Goal: Task Accomplishment & Management: Manage account settings

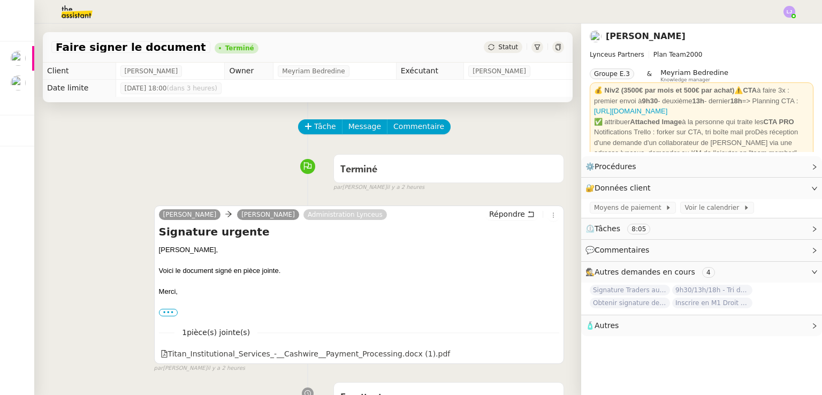
click at [74, 10] on img at bounding box center [68, 12] width 83 height 24
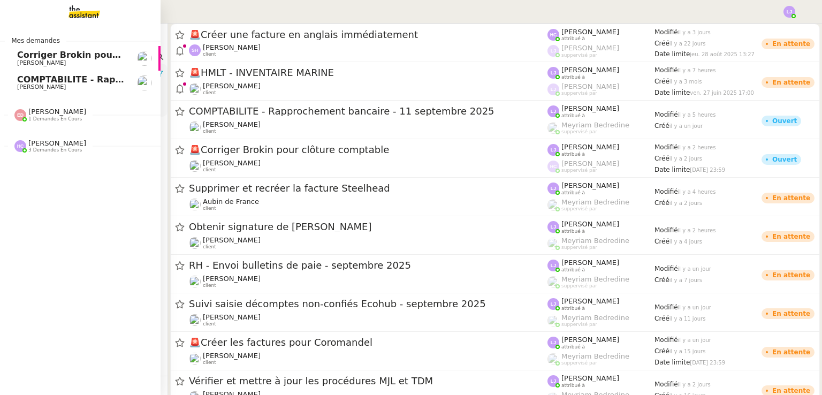
click at [8, 65] on link "Corriger Brokin pour clôture comptable [PERSON_NAME]" at bounding box center [80, 58] width 160 height 25
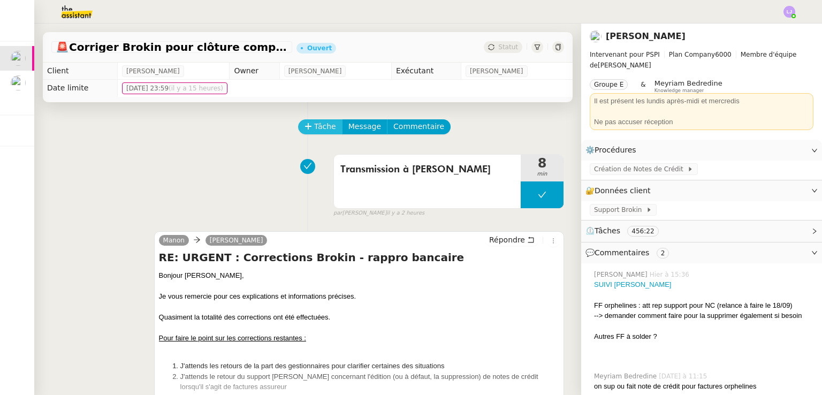
click at [321, 122] on span "Tâche" at bounding box center [325, 126] width 22 height 12
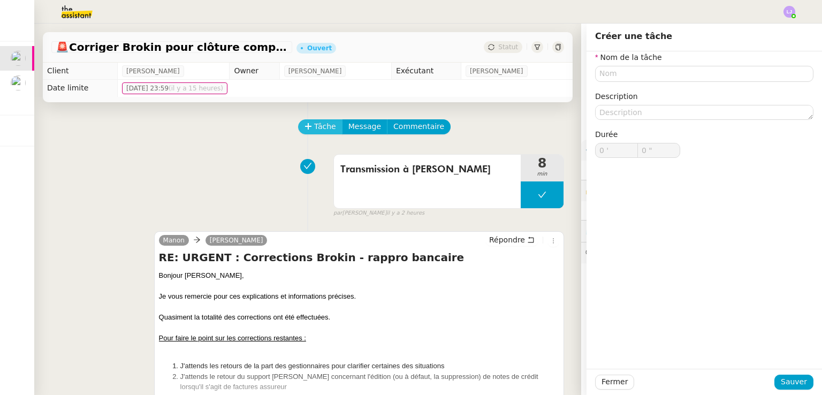
click at [321, 122] on span "Tâche" at bounding box center [325, 126] width 22 height 12
click at [669, 75] on input "text" at bounding box center [704, 74] width 218 height 16
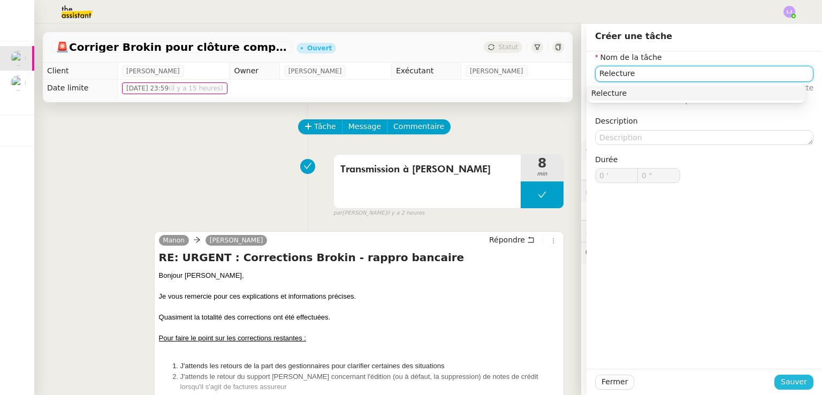
type input "Relecture"
click at [798, 379] on span "Sauver" at bounding box center [793, 381] width 26 height 12
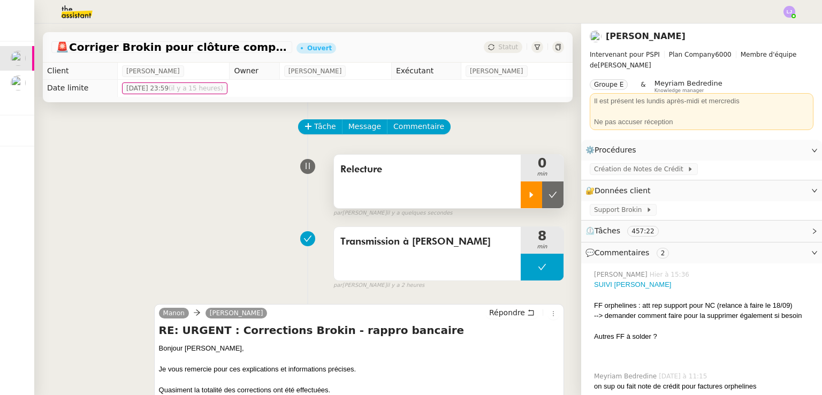
click at [527, 185] on div at bounding box center [530, 194] width 21 height 27
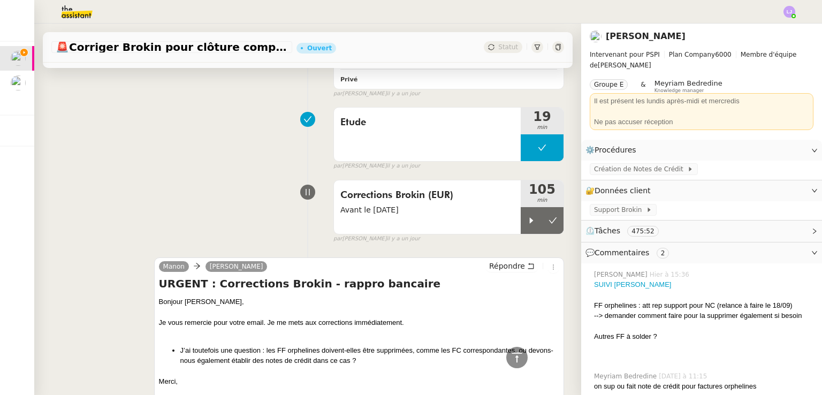
scroll to position [2233, 0]
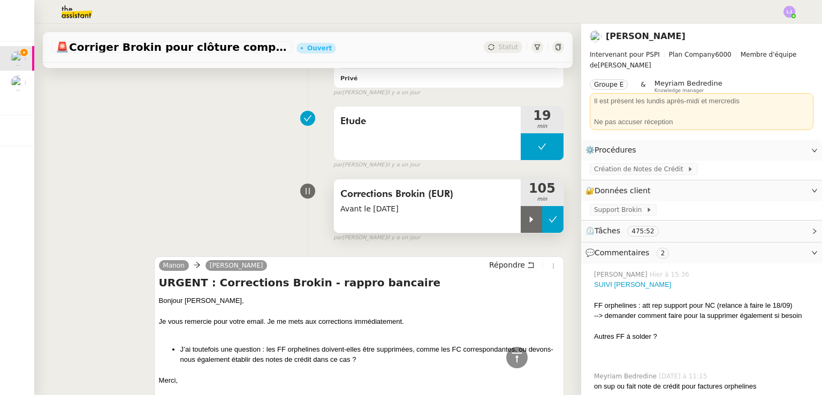
click at [548, 215] on icon at bounding box center [552, 219] width 9 height 9
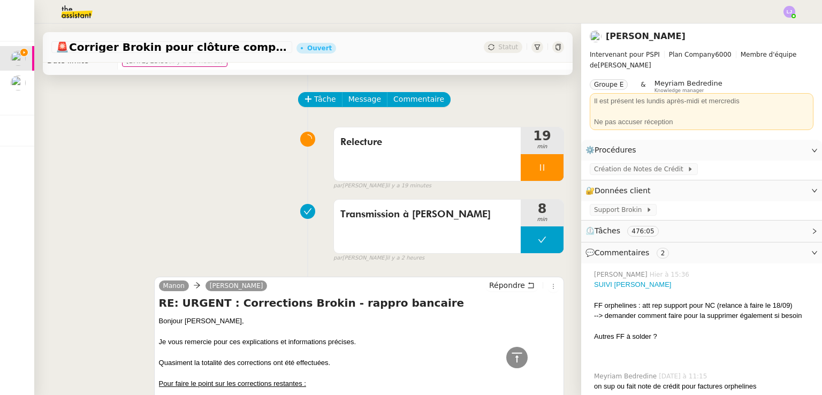
scroll to position [0, 0]
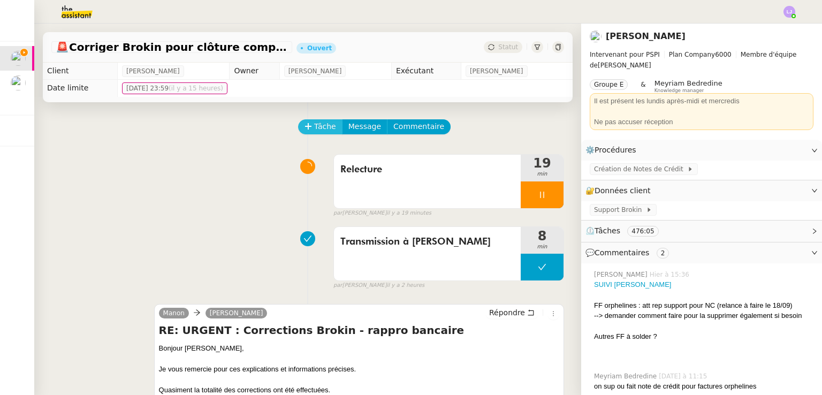
click at [304, 129] on icon at bounding box center [307, 125] width 7 height 7
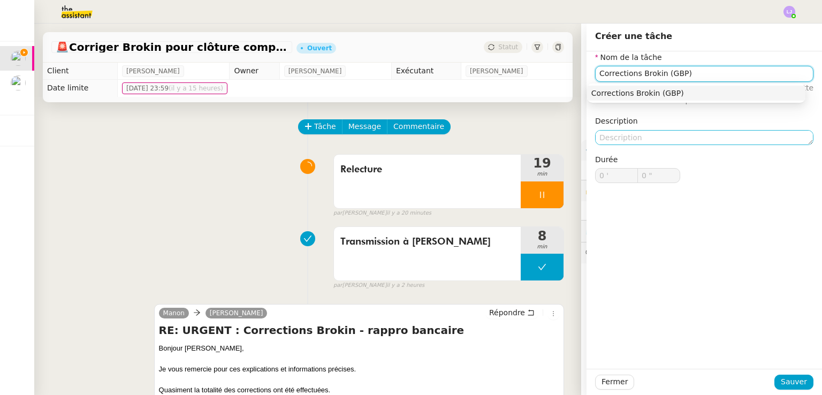
type input "Corrections Brokin (GBP)"
click at [643, 137] on textarea at bounding box center [704, 137] width 218 height 15
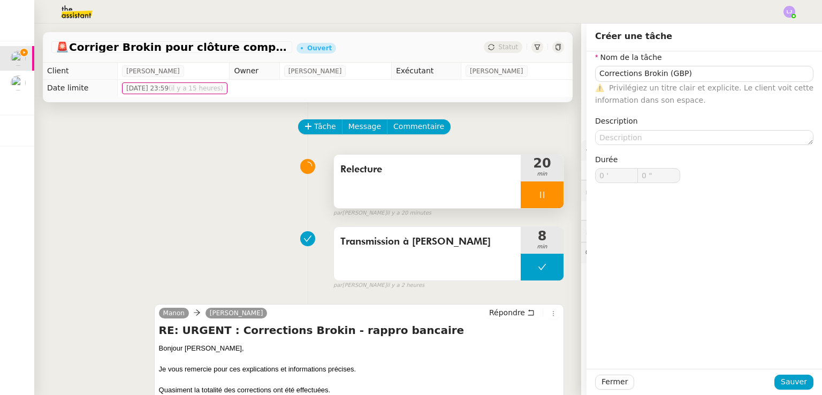
click at [540, 195] on icon at bounding box center [542, 194] width 4 height 6
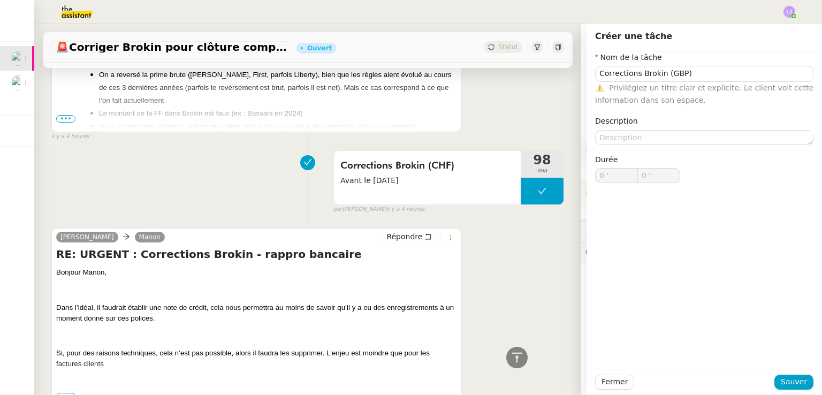
scroll to position [1393, 0]
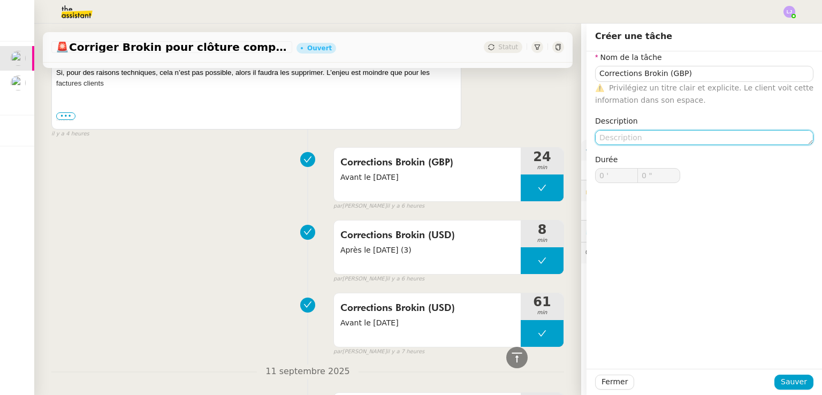
click at [658, 142] on textarea at bounding box center [704, 137] width 218 height 15
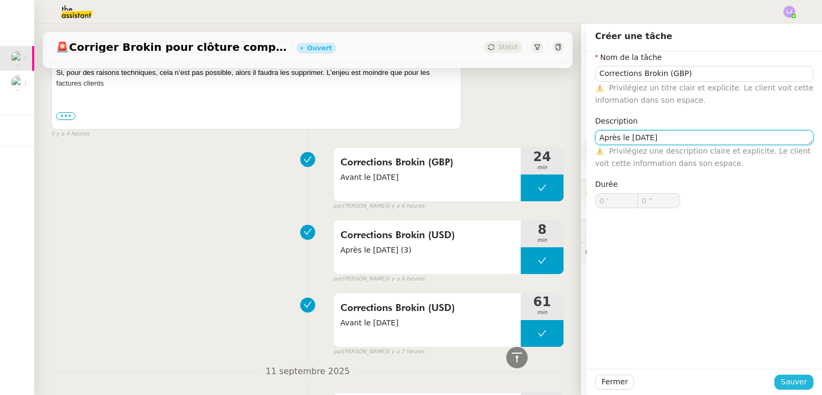
type textarea "Après le [DATE]"
click at [793, 383] on span "Sauver" at bounding box center [793, 381] width 26 height 12
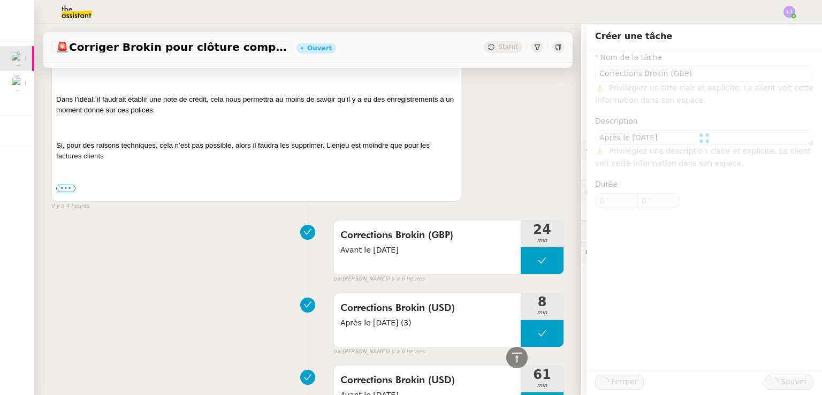
scroll to position [1465, 0]
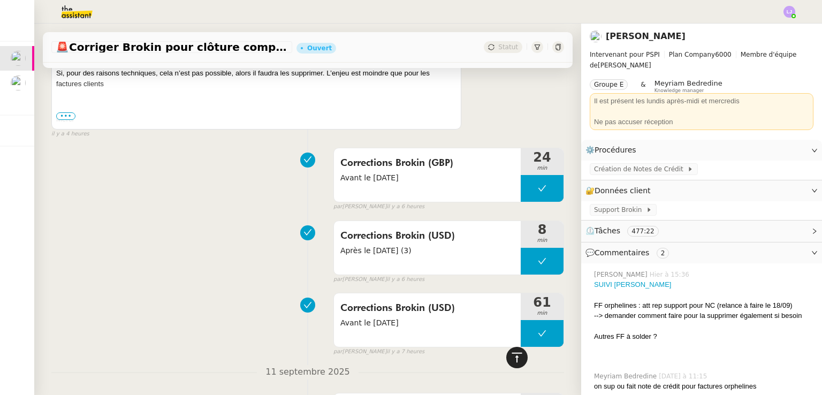
click at [510, 357] on icon at bounding box center [516, 357] width 13 height 13
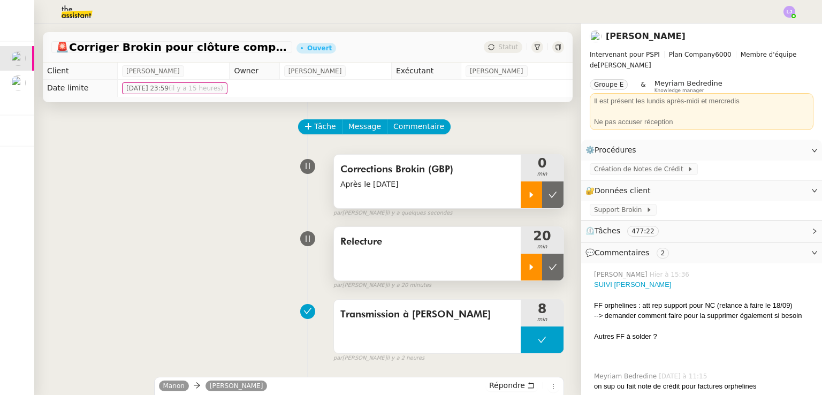
click at [520, 200] on div at bounding box center [530, 194] width 21 height 27
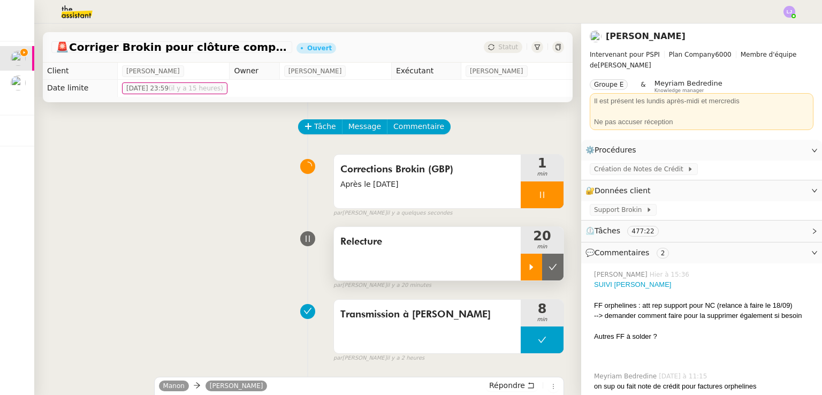
click at [471, 259] on div "Relecture" at bounding box center [427, 253] width 187 height 53
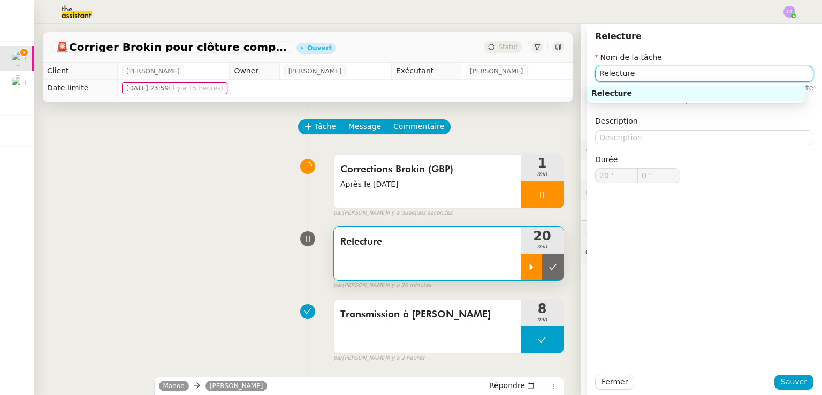
click at [696, 68] on input "Relecture" at bounding box center [704, 74] width 218 height 16
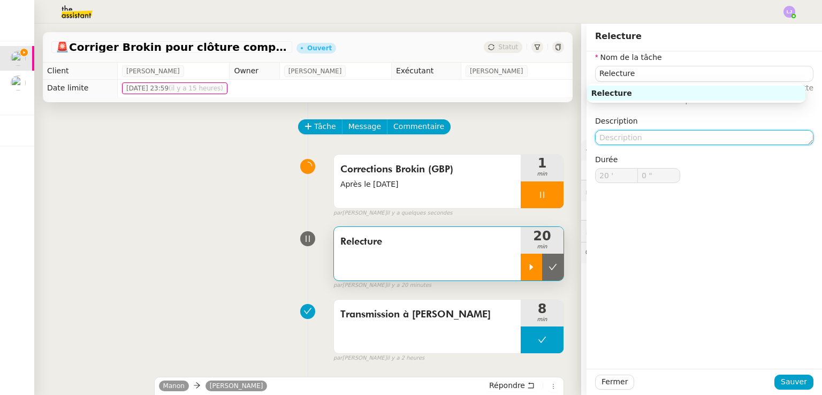
click at [609, 137] on textarea at bounding box center [704, 137] width 218 height 15
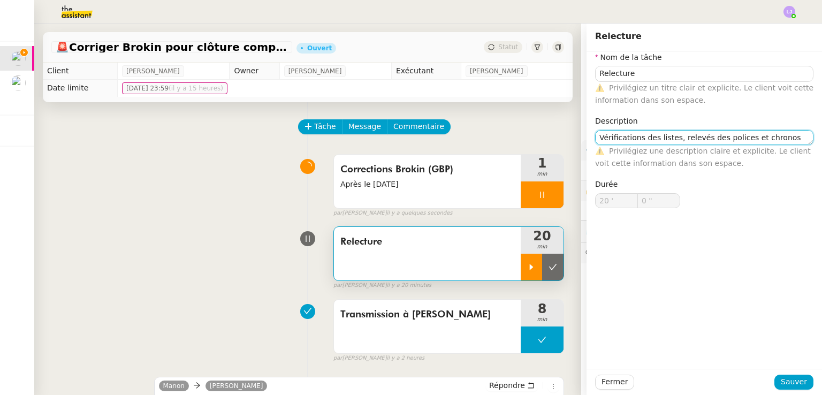
click at [654, 135] on textarea "Vérifications des listes, relevés des polices et chronos" at bounding box center [704, 137] width 218 height 15
click at [663, 135] on textarea "Vérifications des listes, relevés des polices et chronos" at bounding box center [704, 137] width 218 height 15
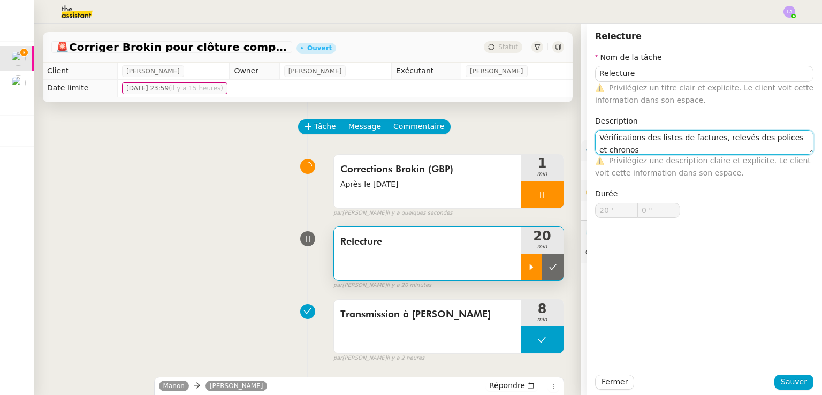
click at [728, 137] on textarea "Vérifications des listes de factures, relevés des polices et chronos" at bounding box center [704, 142] width 218 height 25
type textarea "Vérifications des listes de factures, relevés des polices et chronos"
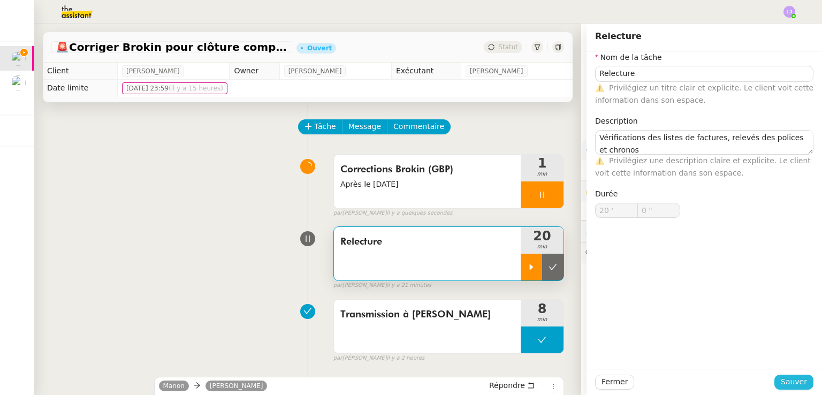
click at [786, 385] on span "Sauver" at bounding box center [793, 381] width 26 height 12
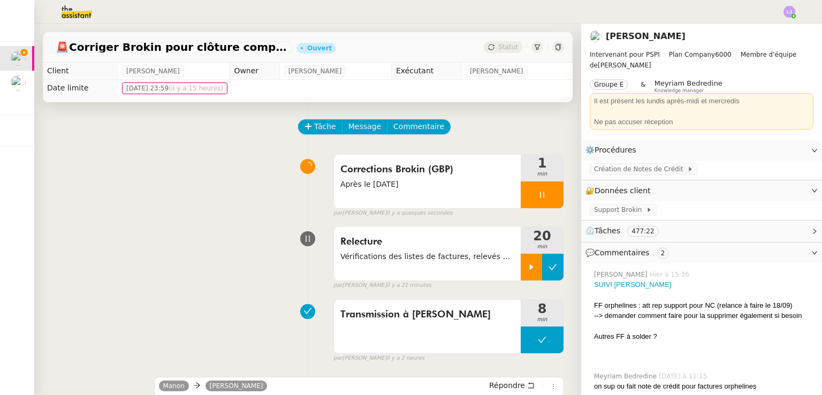
click at [549, 270] on button at bounding box center [552, 267] width 21 height 27
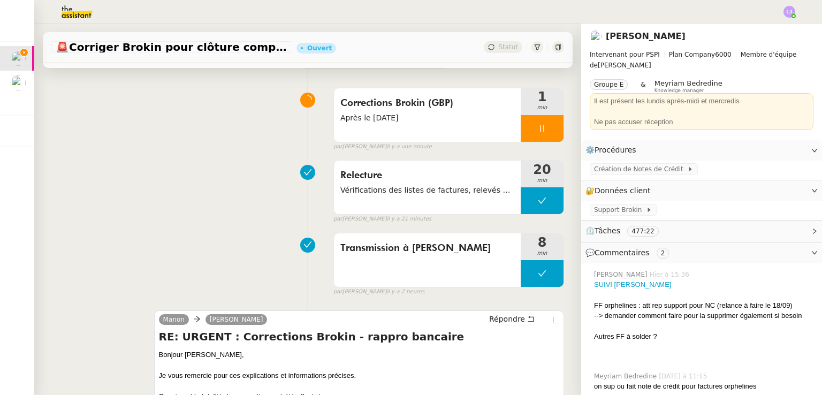
scroll to position [65, 0]
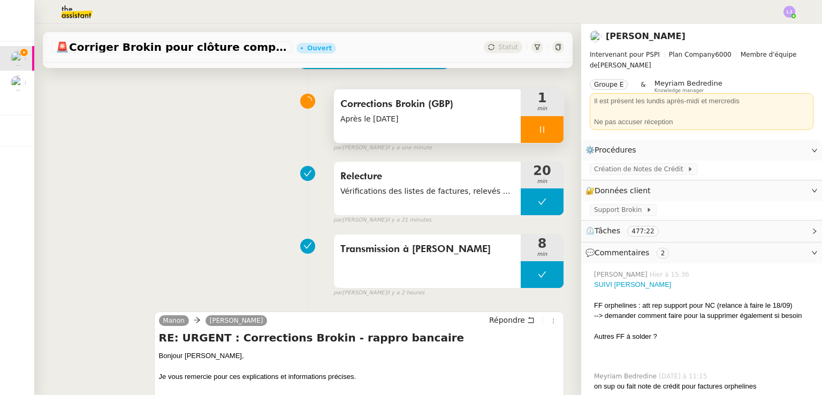
click at [546, 133] on div at bounding box center [541, 129] width 43 height 27
click at [482, 142] on div "Corrections Brokin (GBP) Après le [DATE]" at bounding box center [427, 115] width 187 height 53
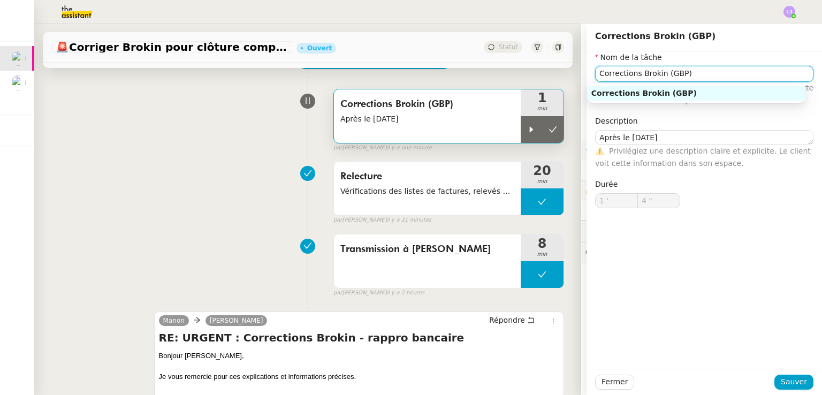
click at [674, 80] on input "Corrections Brokin (GBP)" at bounding box center [704, 74] width 218 height 16
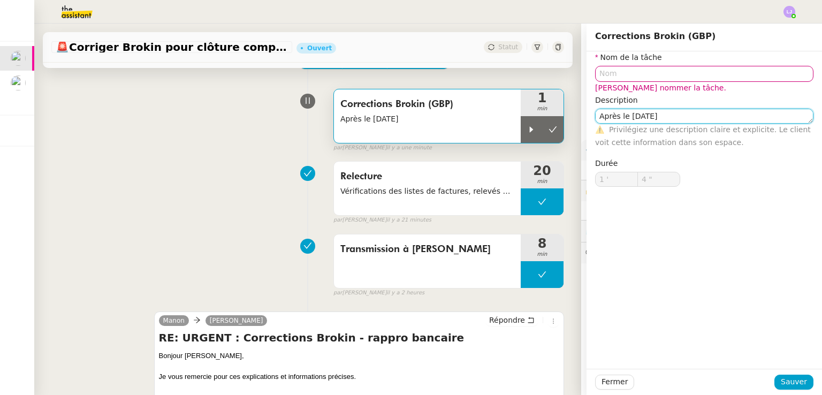
click at [676, 118] on textarea "Après le [DATE]" at bounding box center [704, 116] width 218 height 15
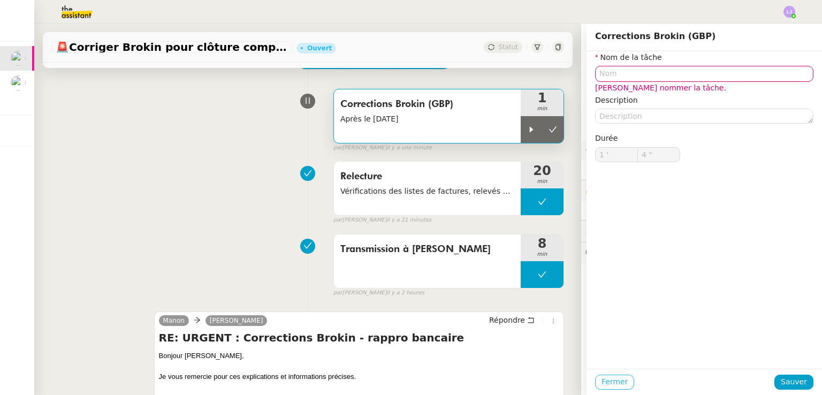
click at [609, 386] on span "Fermer" at bounding box center [614, 381] width 26 height 12
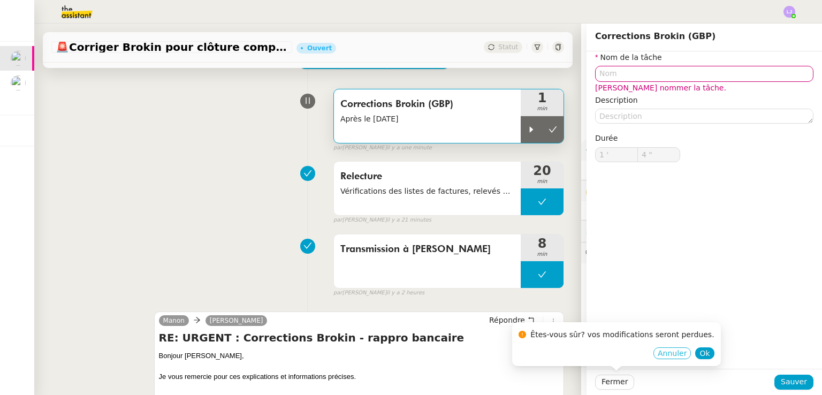
click at [657, 355] on span "Annuler" at bounding box center [671, 353] width 29 height 11
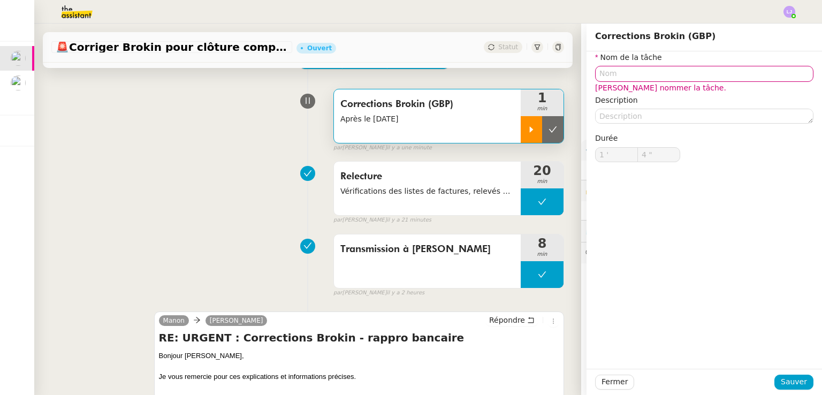
click at [523, 125] on div at bounding box center [530, 129] width 21 height 27
type input "Corrections Brokin (GBP)"
type textarea "Après le [DATE]"
type input "1 '"
type input "4 ""
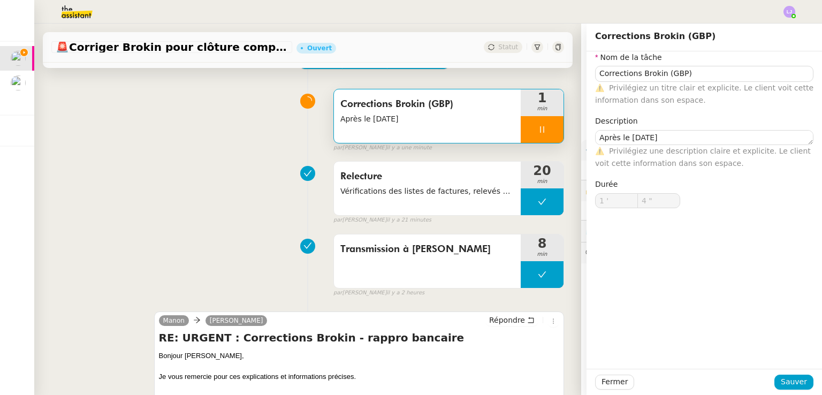
type input "Corrections Brokin (GBP)"
type textarea "Après le [DATE]"
type input "1 '"
type input "59 ""
type input "2 '"
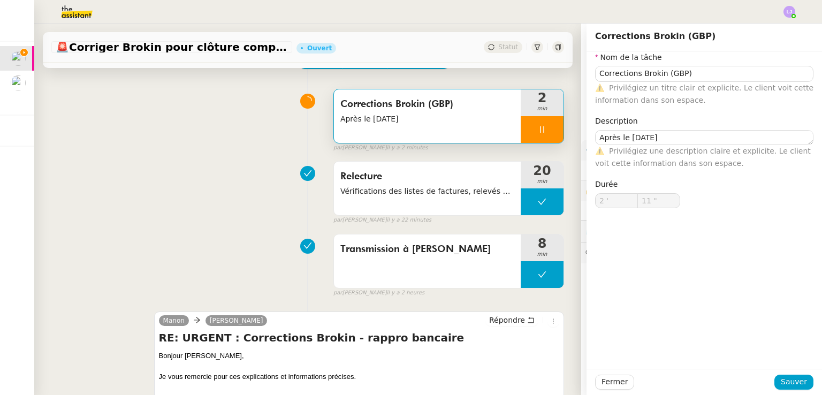
type input "12 ""
click at [610, 381] on span "Fermer" at bounding box center [614, 381] width 26 height 12
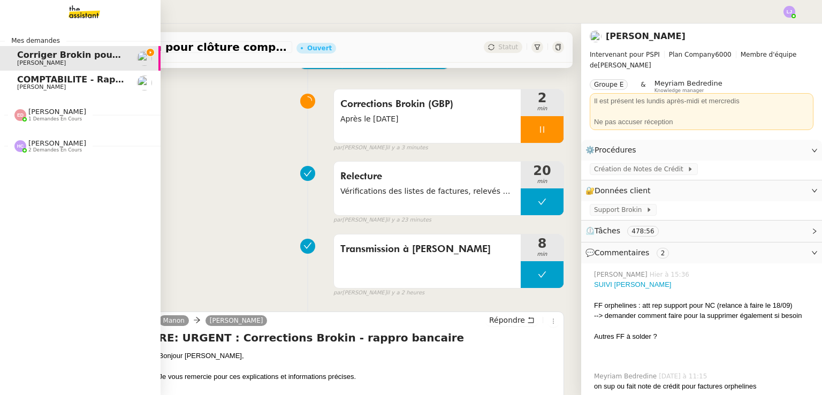
click at [64, 135] on span "[PERSON_NAME] 2 demandes en cours" at bounding box center [84, 142] width 160 height 22
click at [45, 116] on span "1 demandes en cours" at bounding box center [54, 119] width 53 height 6
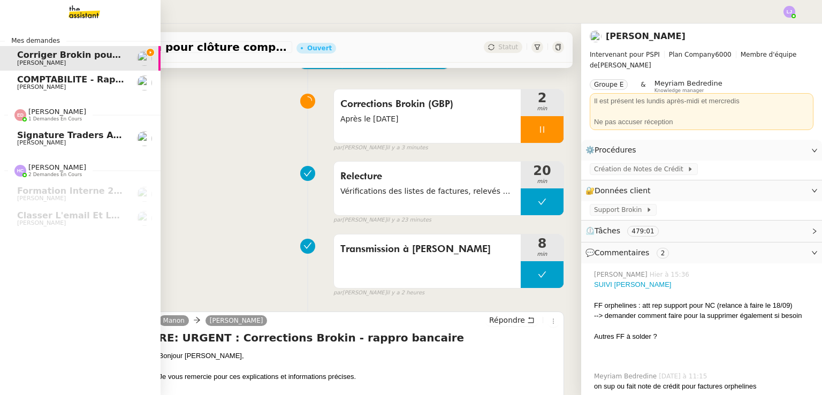
click at [71, 132] on span "Signature Traders autorisés" at bounding box center [84, 135] width 135 height 10
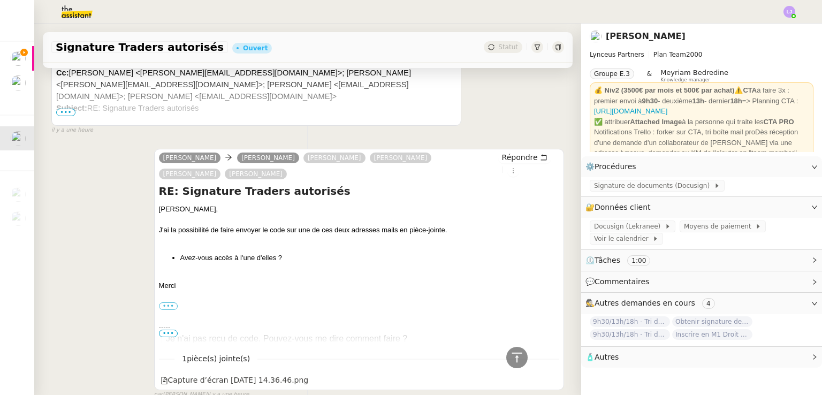
scroll to position [597, 0]
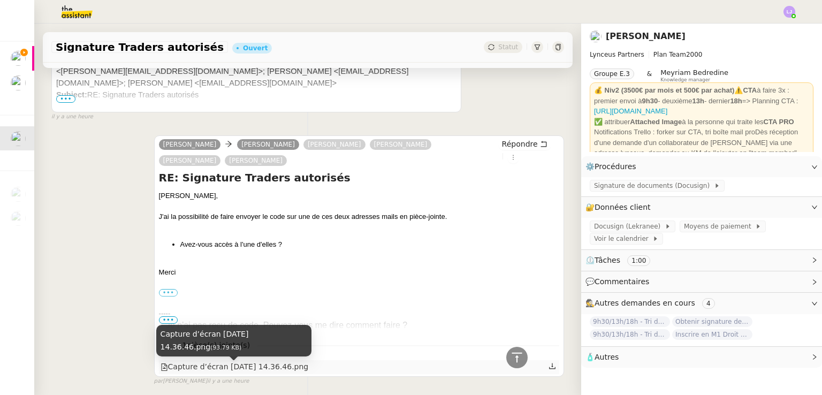
click at [287, 369] on div "Capture d’écran [DATE] 14.36.46.png" at bounding box center [234, 366] width 148 height 12
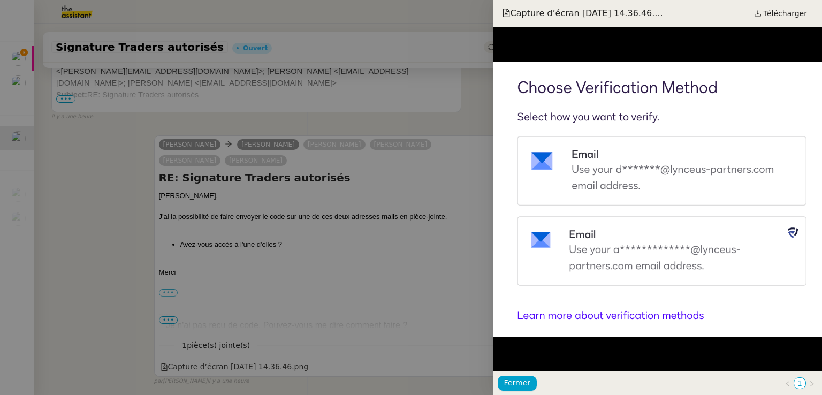
click at [167, 255] on div at bounding box center [411, 197] width 822 height 395
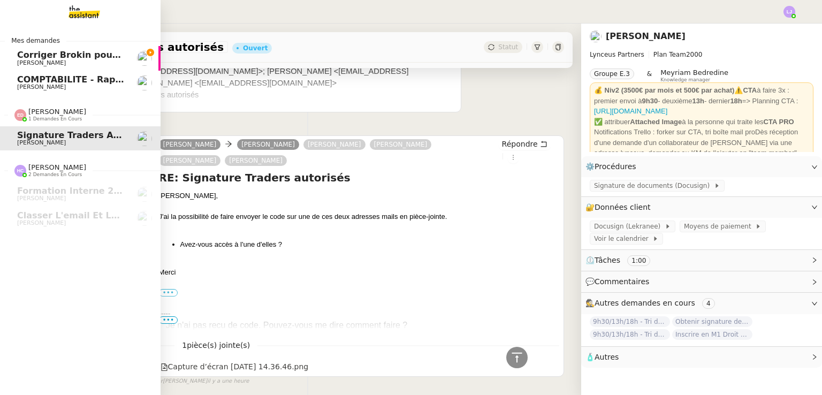
click at [21, 52] on span "Corriger Brokin pour clôture comptable" at bounding box center [112, 55] width 190 height 10
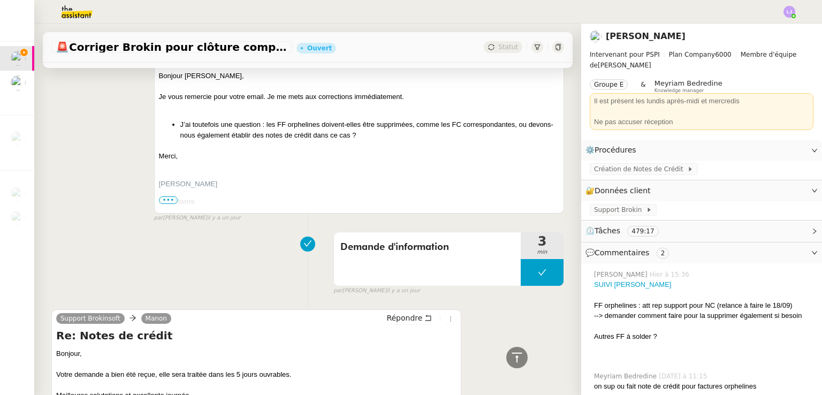
scroll to position [2408, 0]
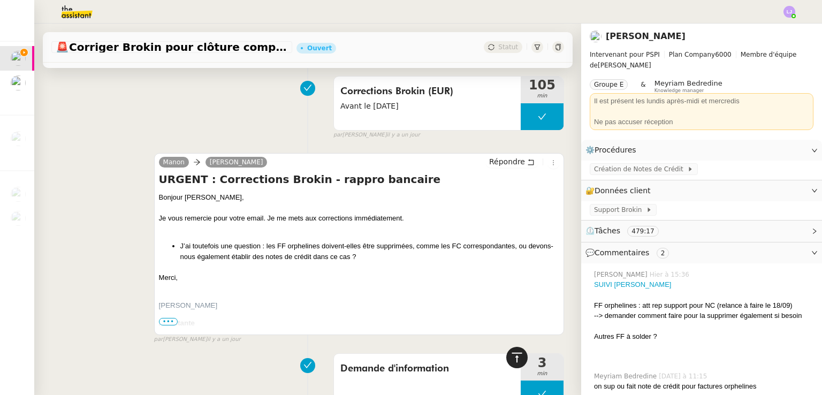
click at [510, 355] on icon at bounding box center [516, 357] width 13 height 13
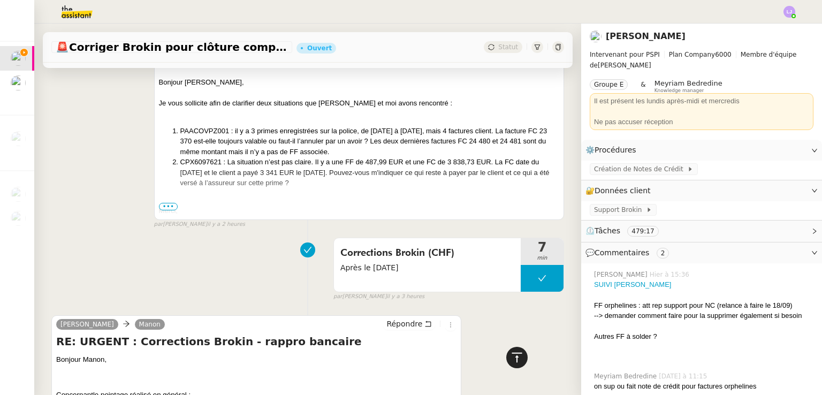
scroll to position [0, 0]
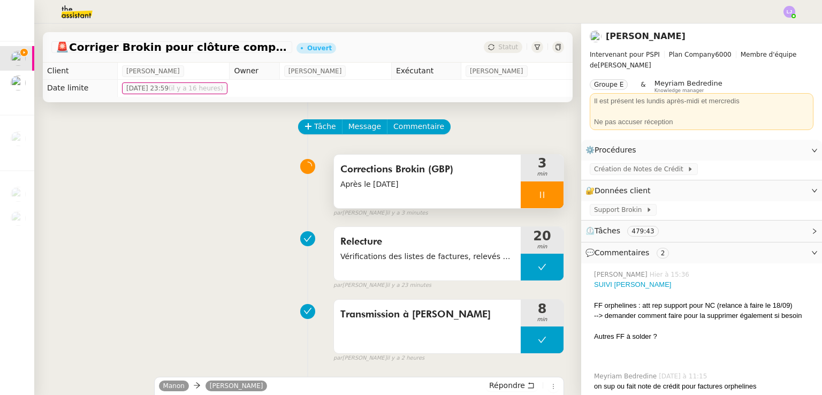
click at [533, 200] on div at bounding box center [541, 194] width 43 height 27
click at [542, 200] on button at bounding box center [552, 194] width 21 height 27
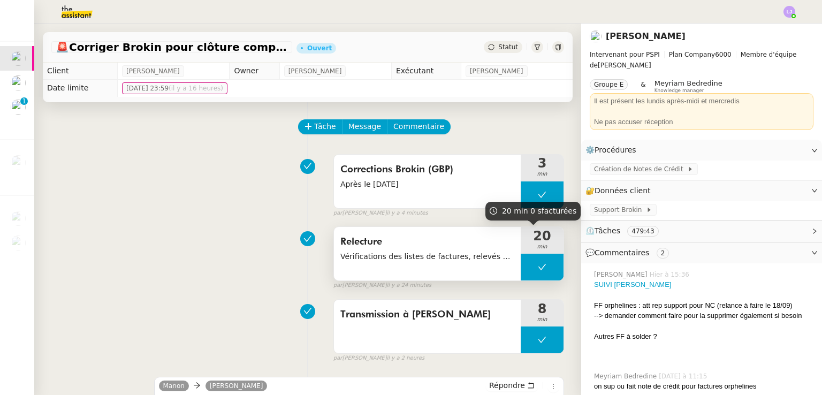
click at [520, 251] on span "min" at bounding box center [541, 246] width 43 height 9
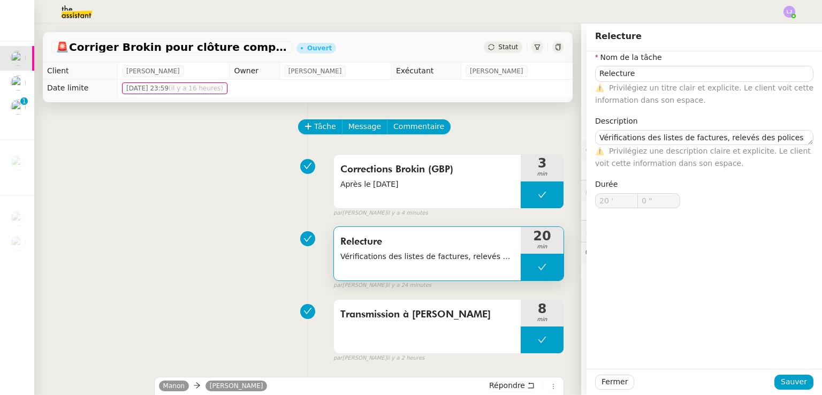
click at [520, 263] on button at bounding box center [541, 267] width 43 height 27
type input "Relecture"
type textarea "Vérifications des listes de factures, relevés des polices et chronos"
type input "20 '"
type input "0 ""
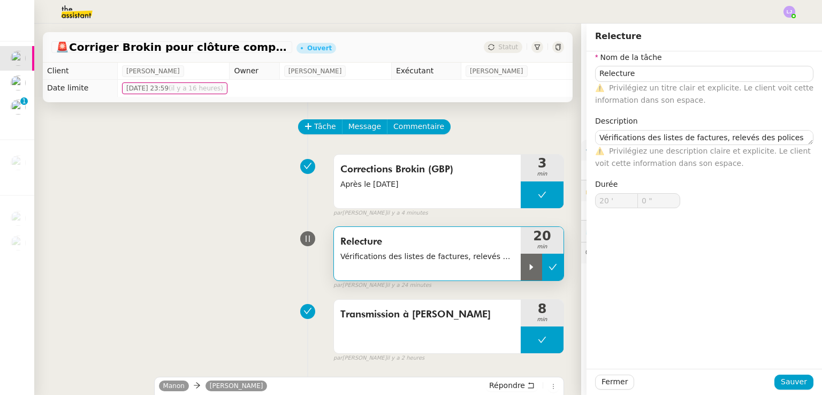
click at [520, 263] on div at bounding box center [530, 267] width 21 height 27
type input "Relecture"
type textarea "Vérifications des listes de factures, relevés des polices et chronos"
type input "20 '"
type input "0 ""
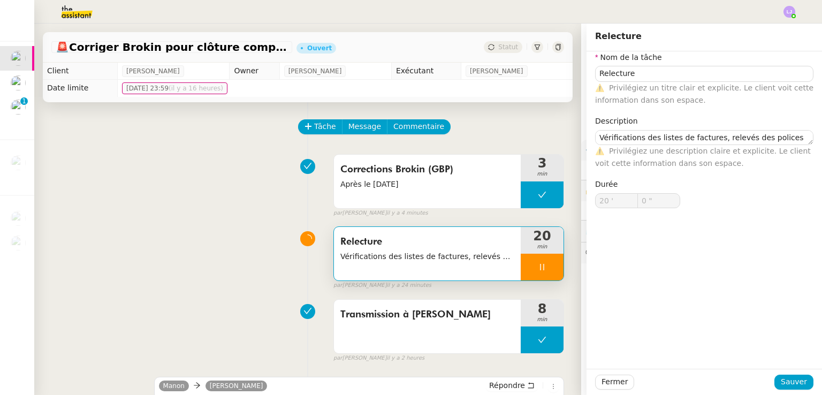
type input "Relecture"
type textarea "Vérifications des listes de factures, relevés des polices et chronos"
type input "20 '"
type input "0 ""
type input "Relecture"
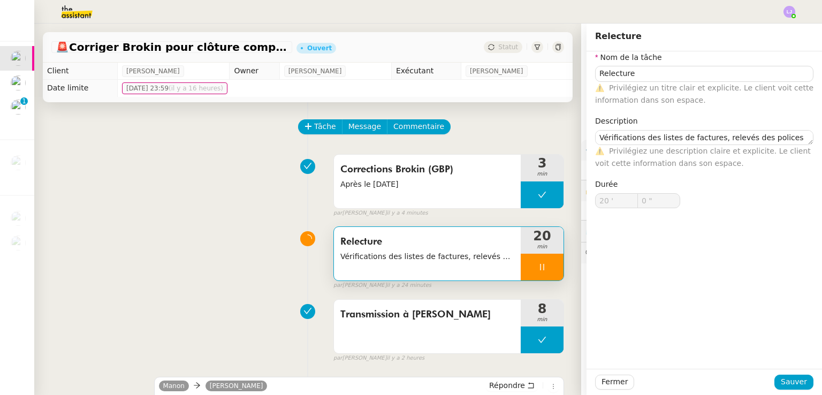
type textarea "Vérifications des listes de factures, relevés des polices et chronos"
type input "20 '"
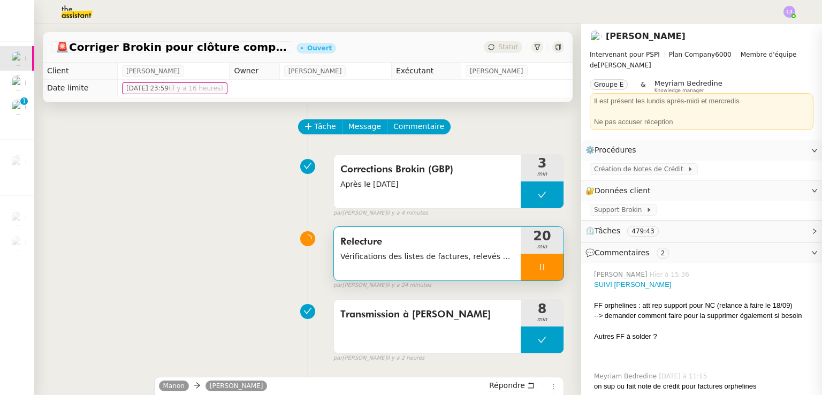
type input "3 ""
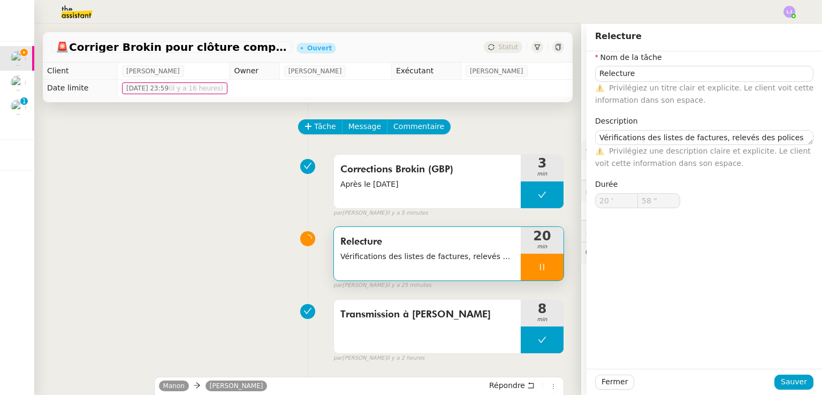
type input "59 ""
type input "21 '"
type input "59 ""
type input "22 '"
type input "56 ""
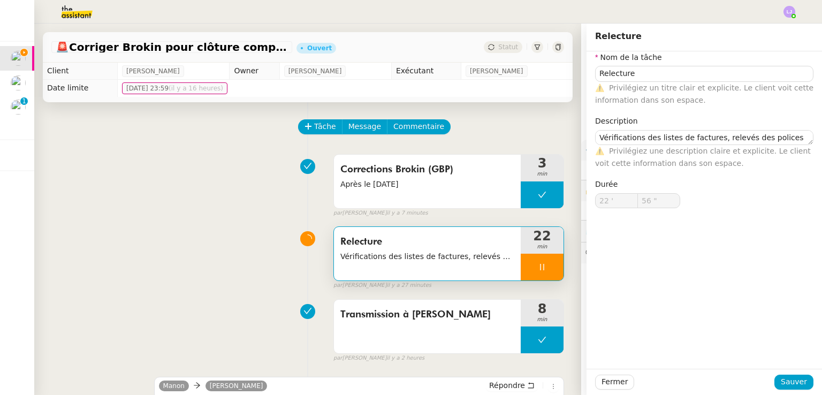
type input "23 '"
type input "37 ""
type input "26 '"
type input "59 ""
type input "27 '"
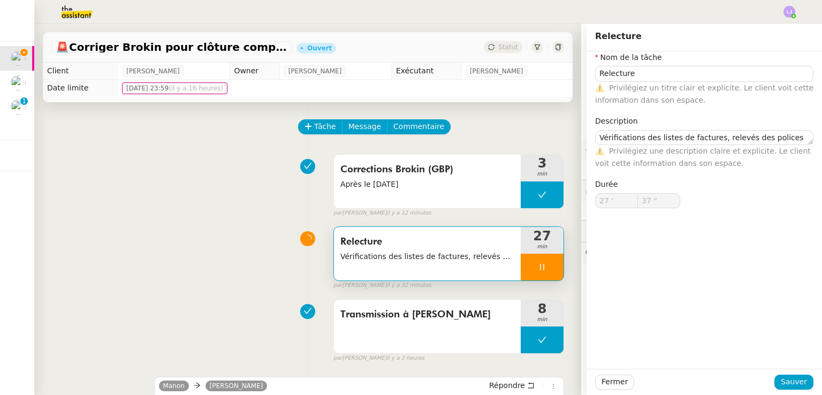
type input "38 ""
type input "28 '"
type input "37 ""
type input "29 '"
type input "48 ""
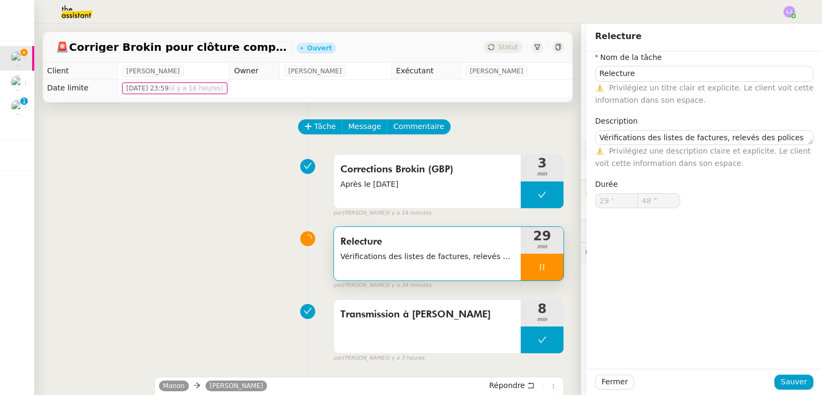
type input "30 '"
type input "50 ""
type input "31 '"
type input "59 ""
type input "32 '"
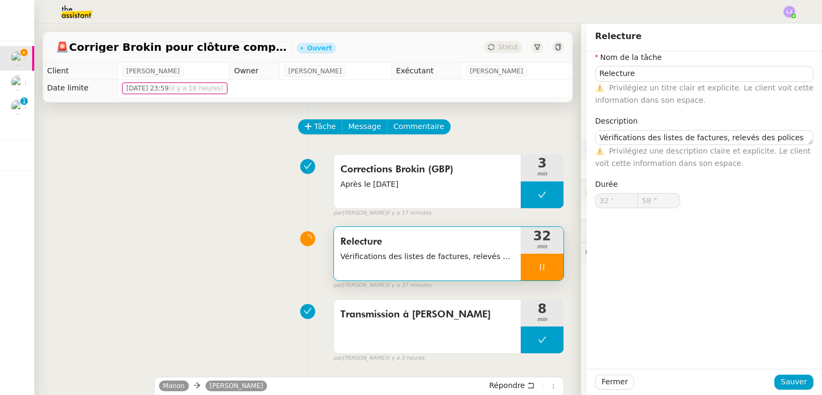
type input "59 ""
type input "33 '"
type input "29 ""
click at [602, 382] on span "Fermer" at bounding box center [614, 381] width 26 height 12
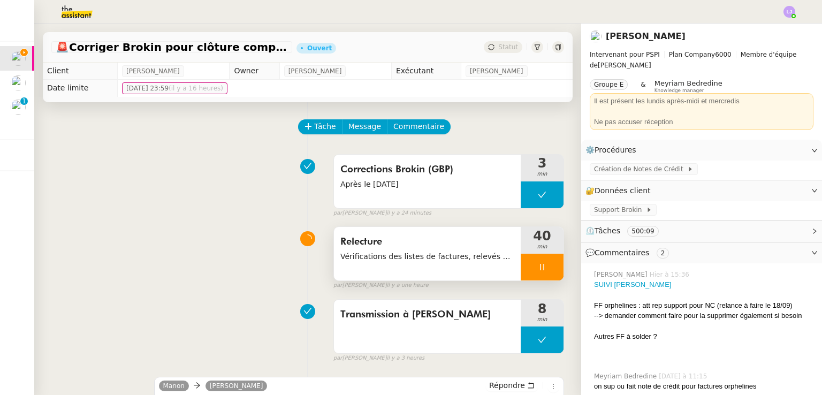
click at [540, 264] on div at bounding box center [541, 267] width 43 height 27
click at [548, 264] on icon at bounding box center [552, 267] width 9 height 9
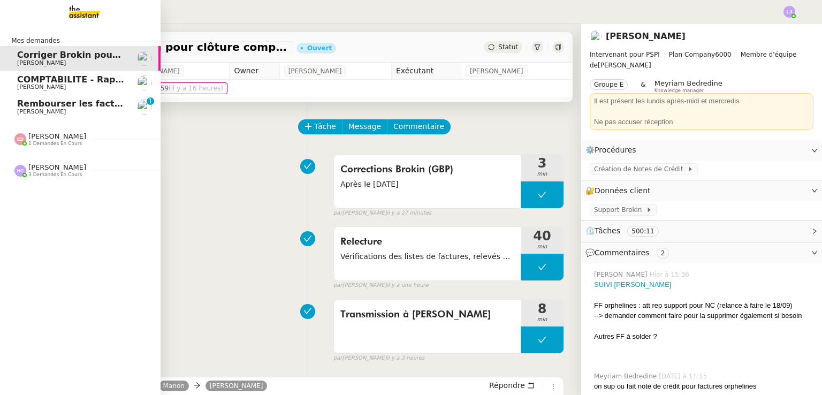
click at [57, 173] on span "3 demandes en cours" at bounding box center [54, 175] width 53 height 6
click at [67, 111] on span "[PERSON_NAME]" at bounding box center [71, 112] width 108 height 6
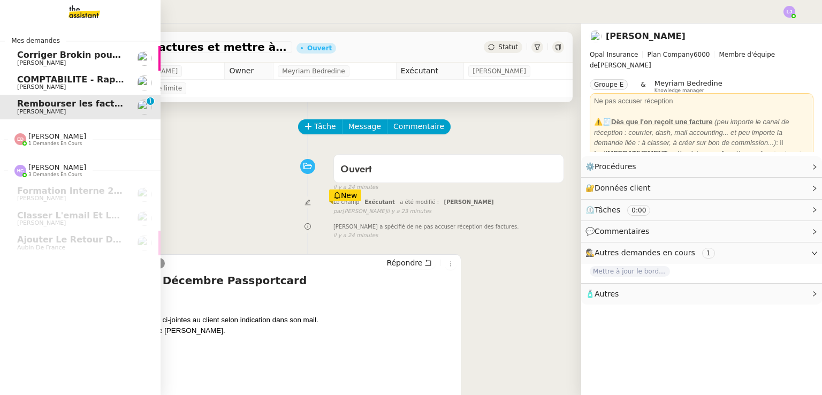
click at [93, 79] on span "COMPTABILITE - Rapprochement bancaire - 11 septembre 2025" at bounding box center [169, 79] width 304 height 10
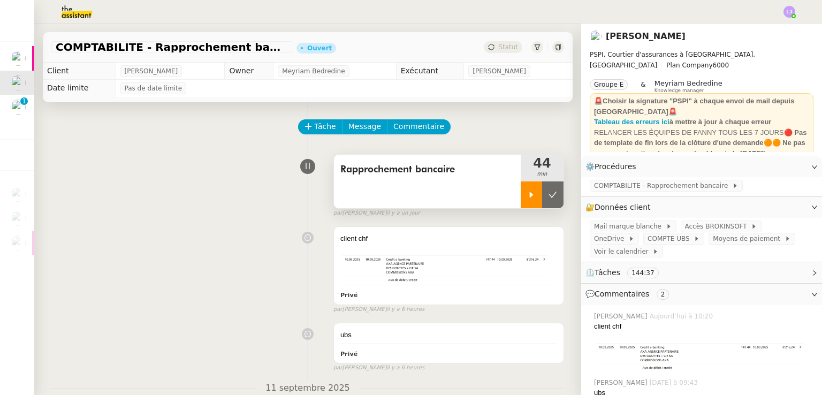
click at [527, 194] on icon at bounding box center [531, 194] width 9 height 9
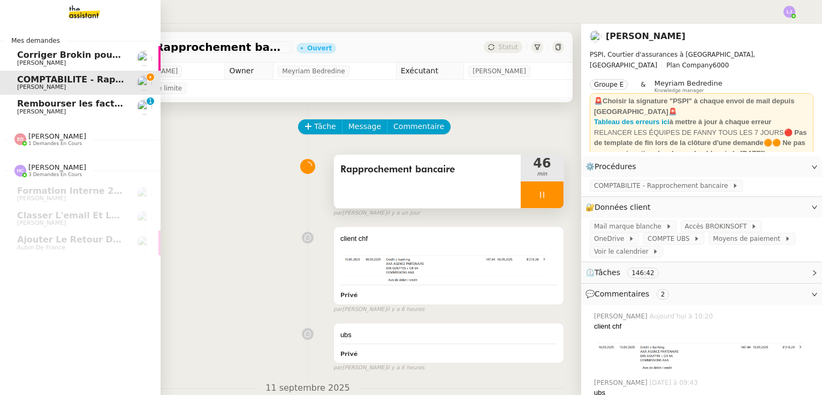
click at [57, 139] on div "[PERSON_NAME] 1 demandes en cours" at bounding box center [57, 139] width 58 height 14
click at [90, 65] on span "[PERSON_NAME]" at bounding box center [71, 63] width 108 height 6
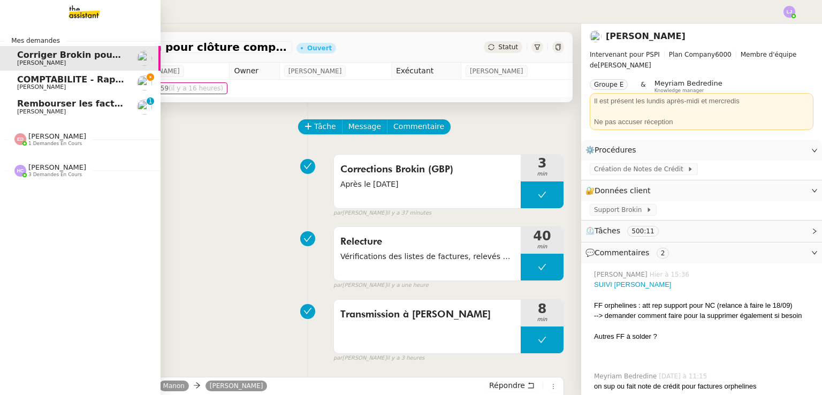
click at [53, 82] on span "COMPTABILITE - Rapprochement bancaire - 11 septembre 2025" at bounding box center [169, 79] width 304 height 10
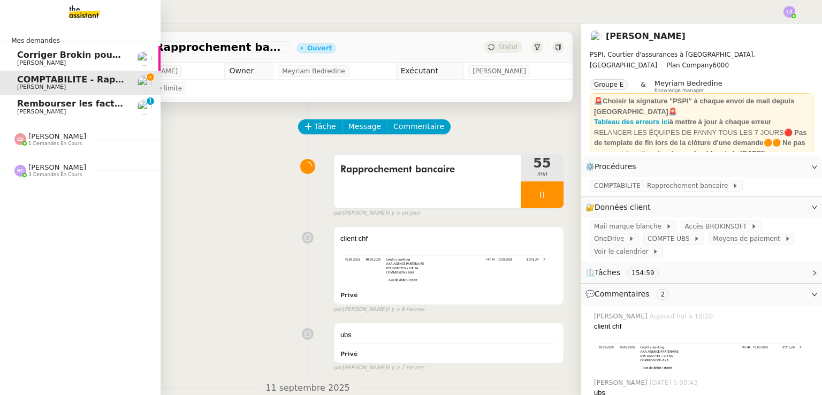
click at [47, 110] on span "[PERSON_NAME]" at bounding box center [71, 112] width 108 height 6
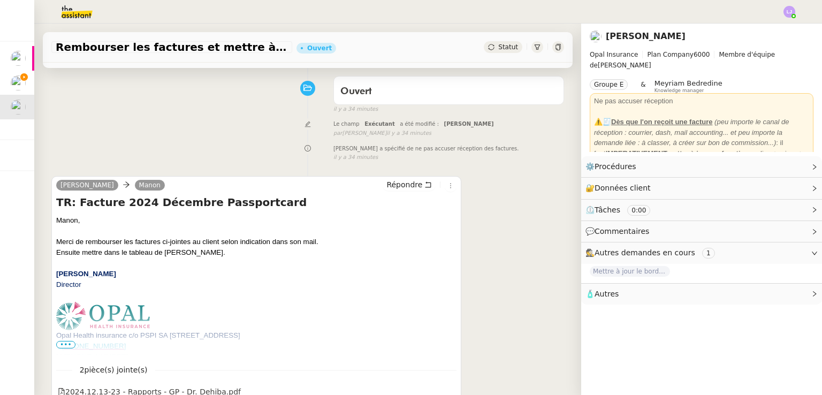
scroll to position [166, 0]
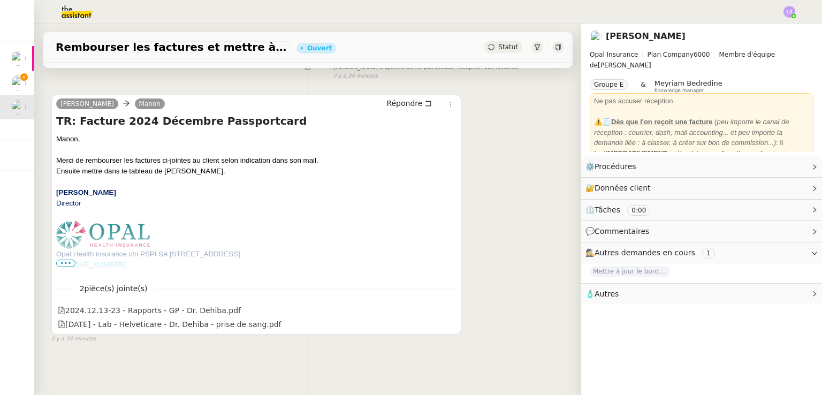
click at [60, 259] on span "•••" at bounding box center [65, 262] width 19 height 7
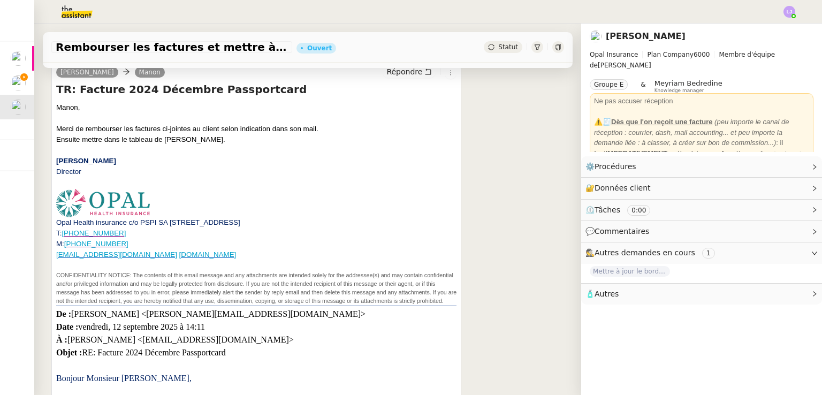
scroll to position [178, 0]
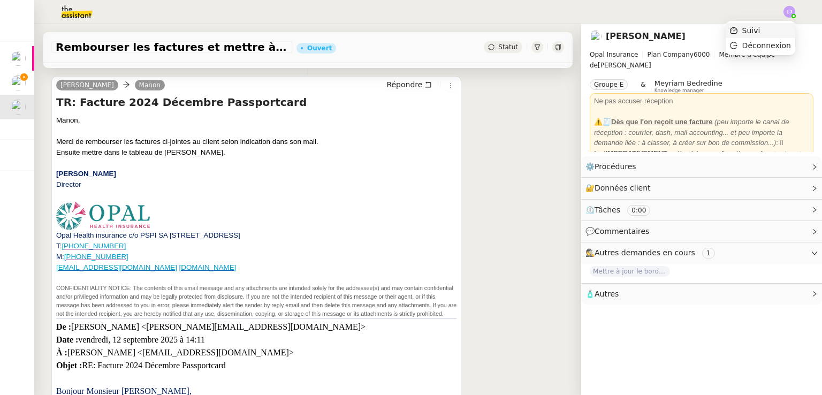
click at [774, 26] on li "Suivi" at bounding box center [760, 30] width 70 height 15
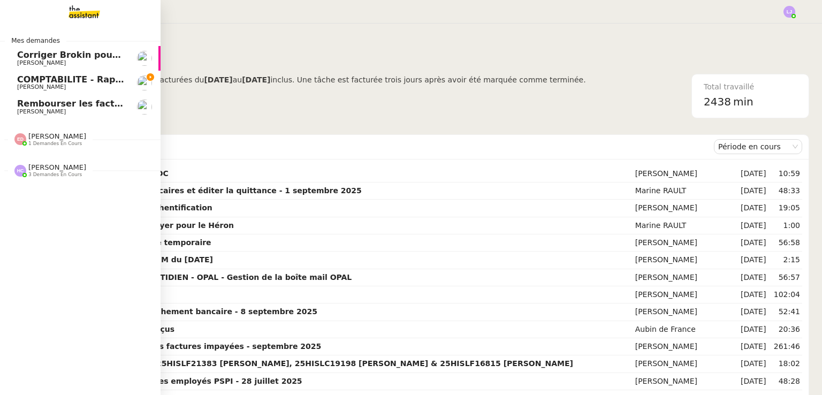
click at [116, 102] on span "Rembourser les factures et mettre à jour le tableau" at bounding box center [141, 103] width 249 height 10
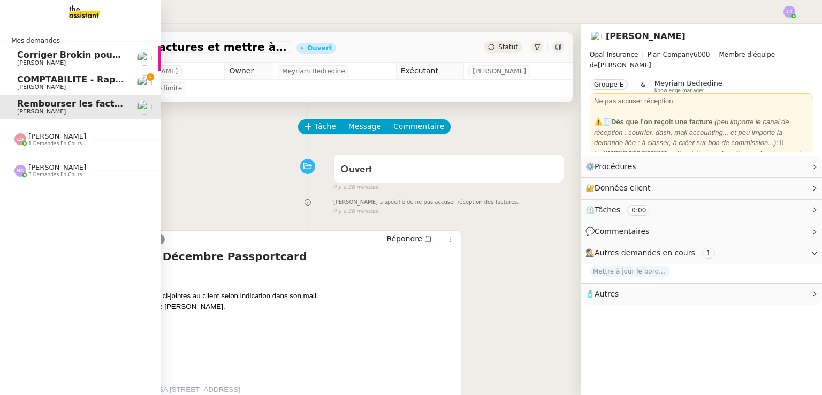
click at [48, 132] on span "[PERSON_NAME]" at bounding box center [57, 136] width 58 height 8
click at [52, 203] on div "[PERSON_NAME] 3 demandes en cours" at bounding box center [80, 190] width 160 height 31
click at [29, 88] on span "[PERSON_NAME]" at bounding box center [41, 86] width 49 height 7
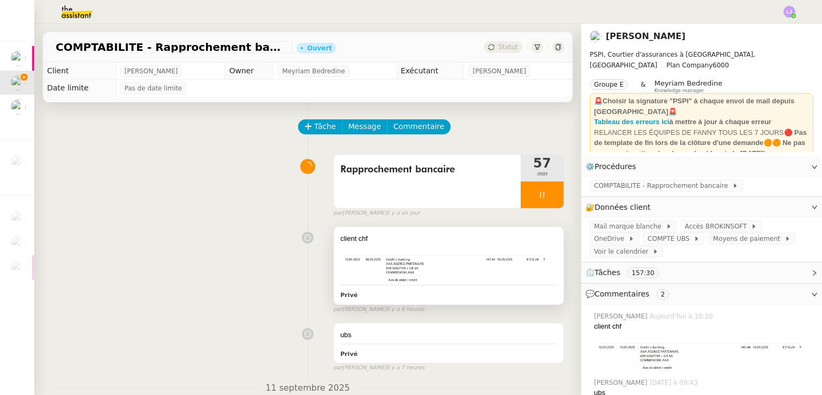
click at [458, 254] on div at bounding box center [448, 249] width 217 height 11
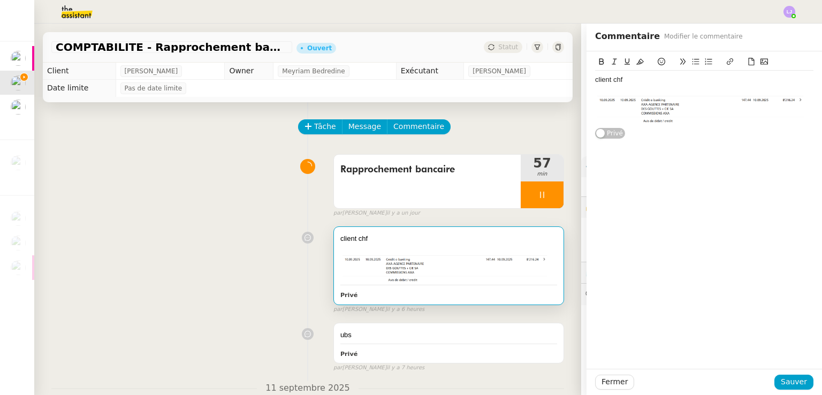
click at [686, 111] on img at bounding box center [704, 108] width 218 height 27
click at [610, 82] on div "client chf" at bounding box center [704, 80] width 218 height 10
click at [784, 384] on span "Sauver" at bounding box center [793, 381] width 26 height 12
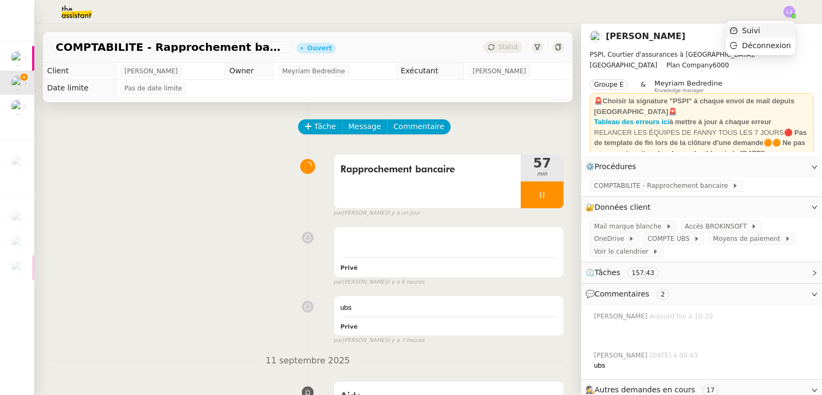
click at [780, 23] on li "Suivi" at bounding box center [760, 30] width 70 height 15
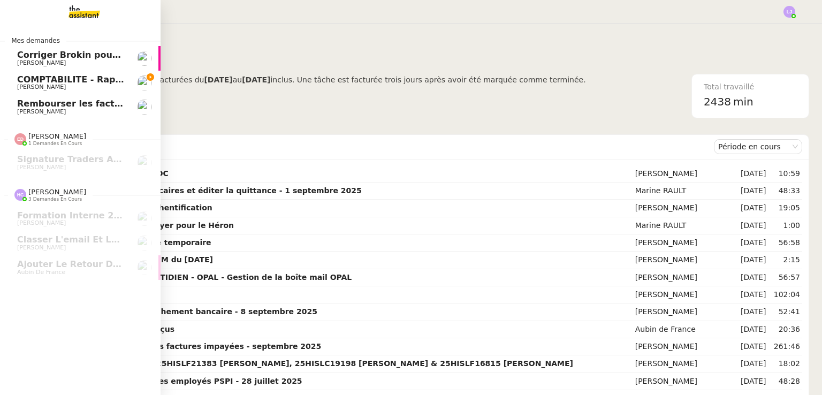
click at [64, 89] on span "[PERSON_NAME]" at bounding box center [71, 87] width 108 height 6
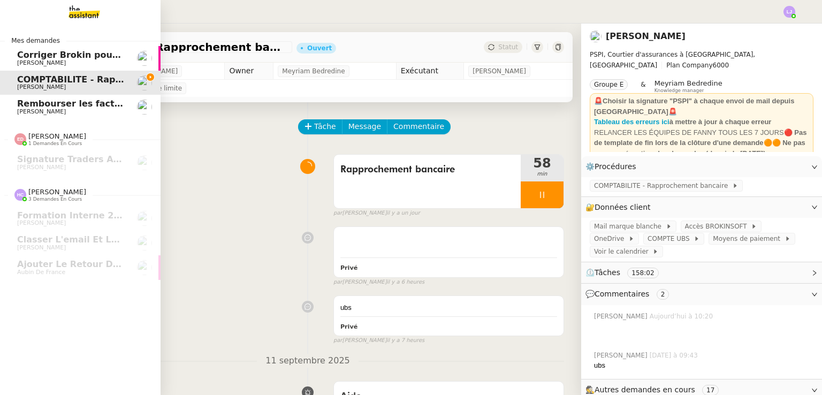
click at [67, 110] on span "[PERSON_NAME]" at bounding box center [71, 112] width 108 height 6
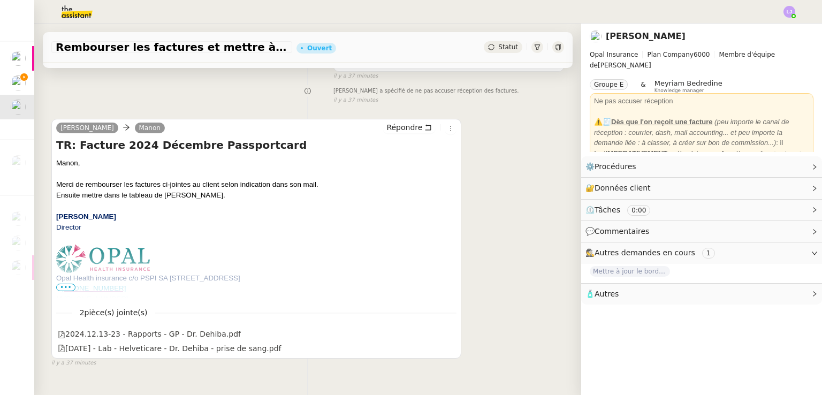
scroll to position [143, 0]
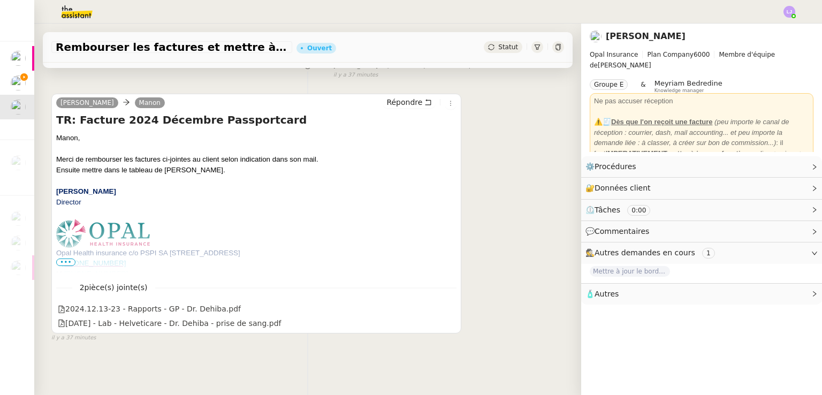
click at [70, 258] on span "•••" at bounding box center [65, 261] width 19 height 7
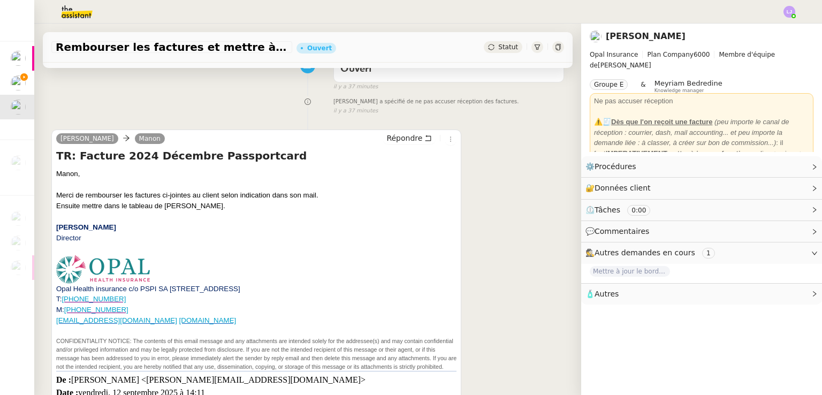
scroll to position [100, 0]
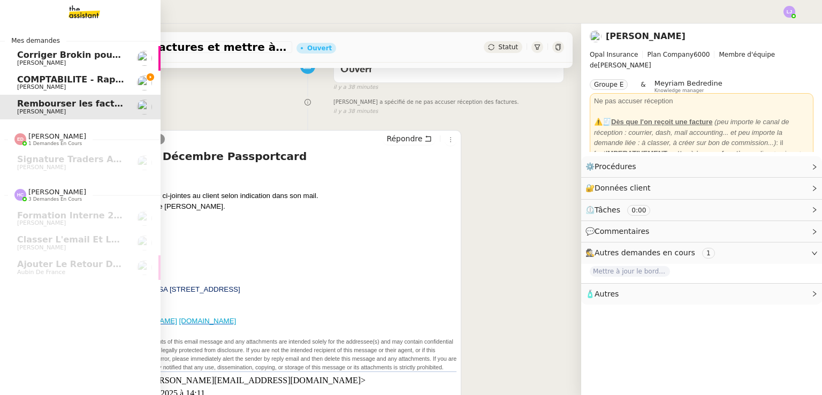
click at [21, 84] on span "[PERSON_NAME]" at bounding box center [41, 86] width 49 height 7
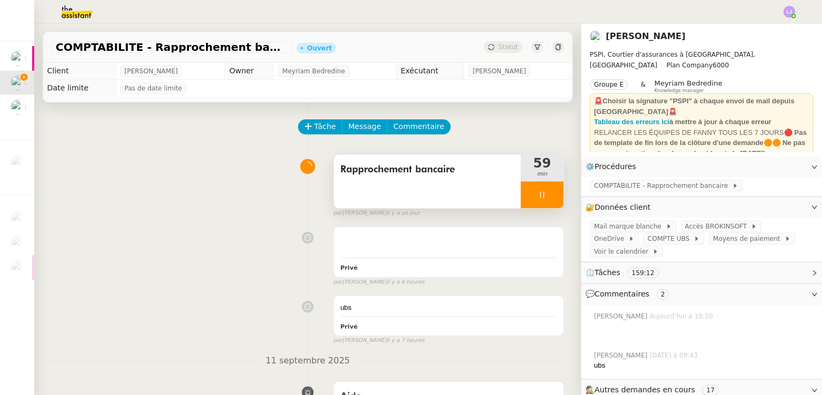
click at [543, 196] on div at bounding box center [541, 194] width 43 height 27
click at [543, 196] on button at bounding box center [552, 194] width 21 height 27
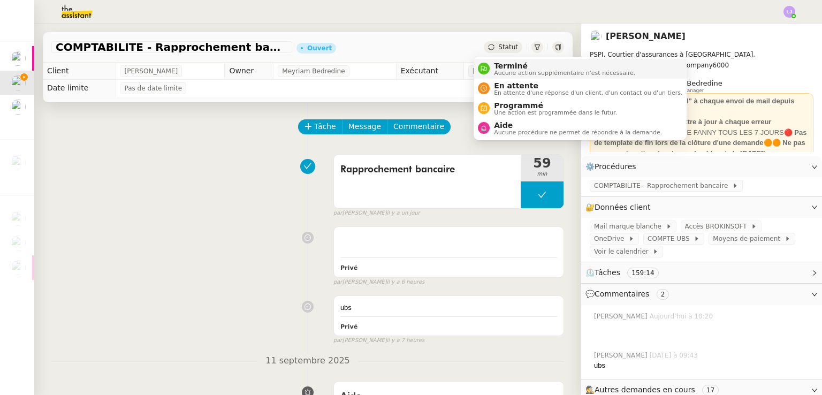
click at [506, 63] on span "Terminé" at bounding box center [564, 66] width 141 height 9
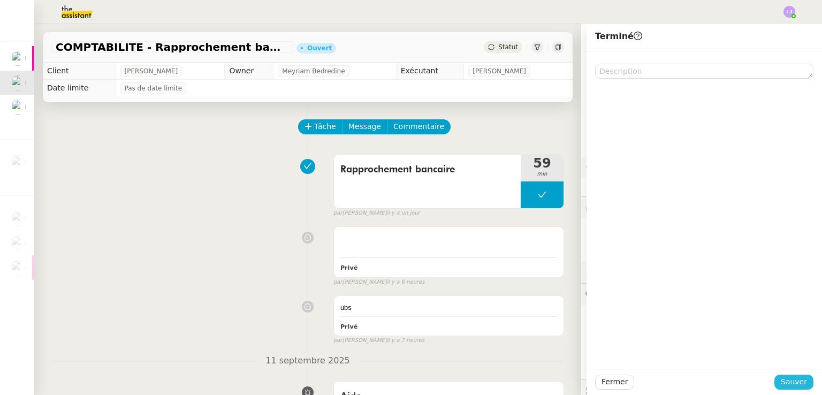
click at [789, 385] on span "Sauver" at bounding box center [793, 381] width 26 height 12
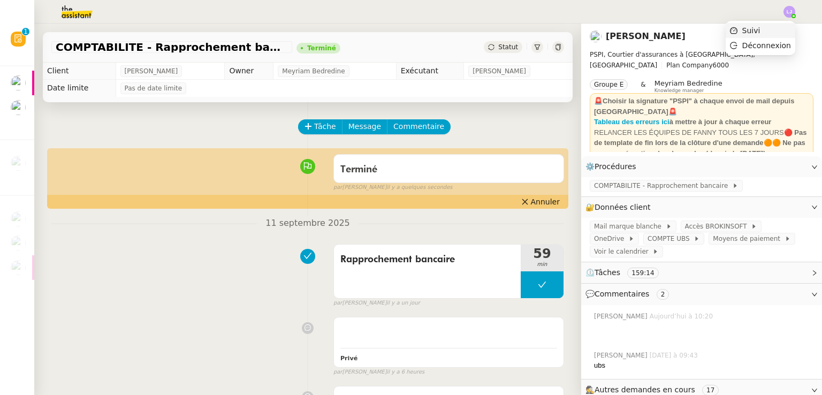
click at [778, 30] on li "Suivi" at bounding box center [760, 30] width 70 height 15
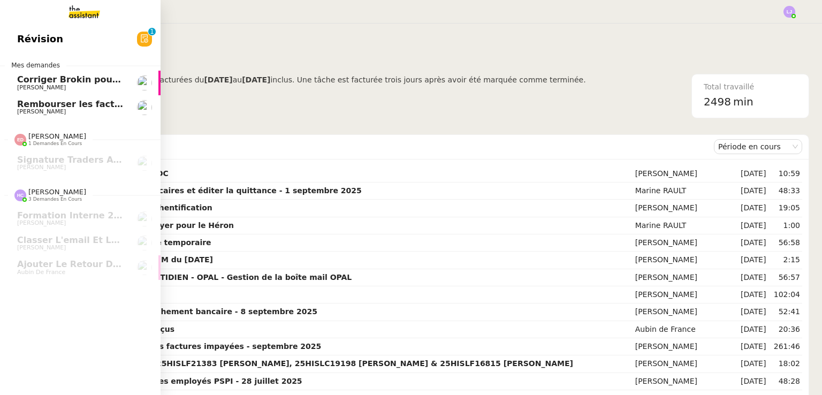
click at [27, 102] on span "Rembourser les factures et mettre à jour le tableau" at bounding box center [141, 104] width 249 height 10
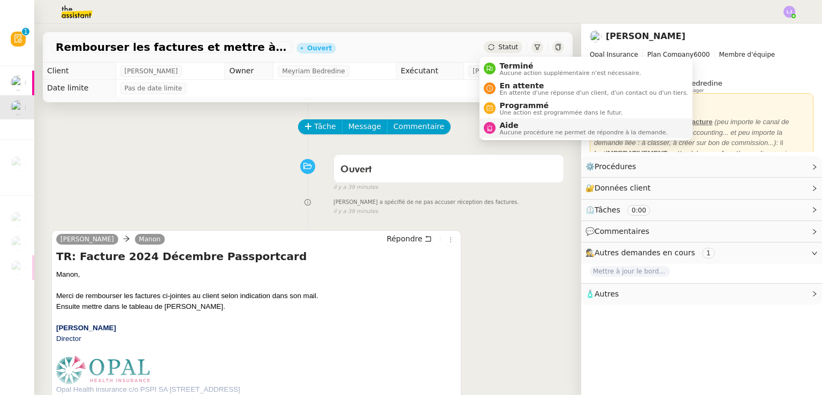
click at [529, 124] on span "Aide" at bounding box center [584, 125] width 168 height 9
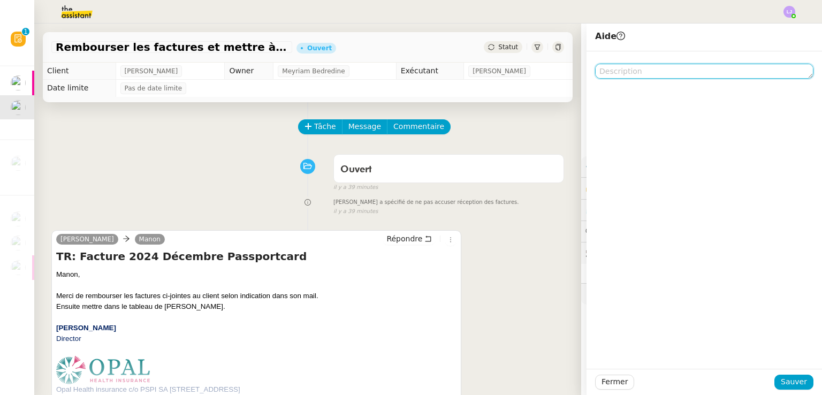
click at [626, 68] on textarea at bounding box center [704, 71] width 218 height 15
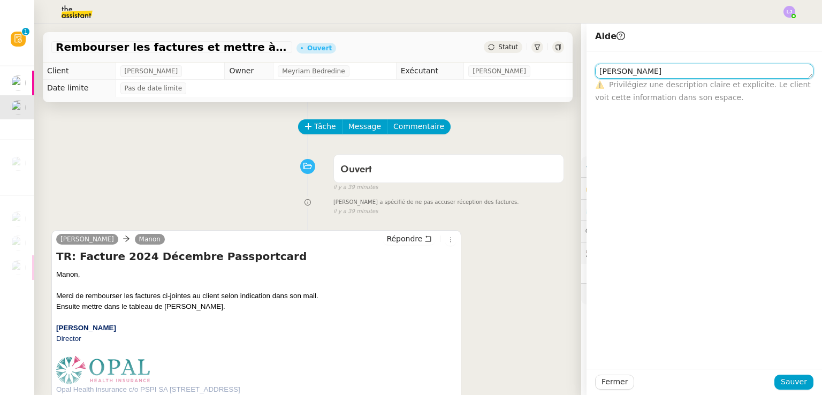
type textarea "[PERSON_NAME]"
click at [784, 382] on span "Sauver" at bounding box center [793, 381] width 26 height 12
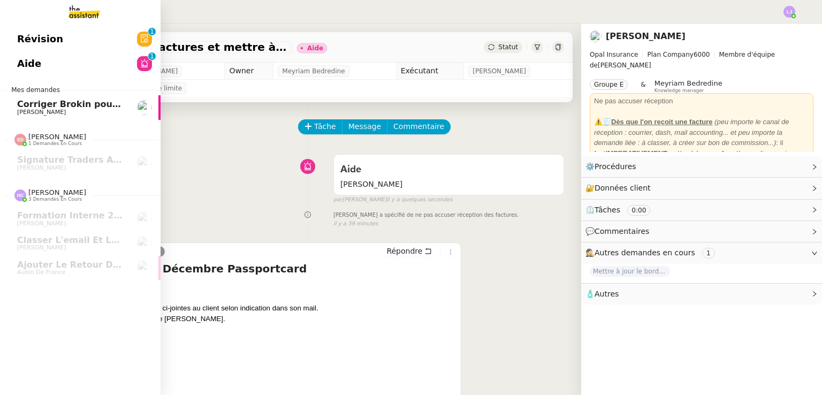
click at [35, 109] on span "[PERSON_NAME]" at bounding box center [41, 112] width 49 height 7
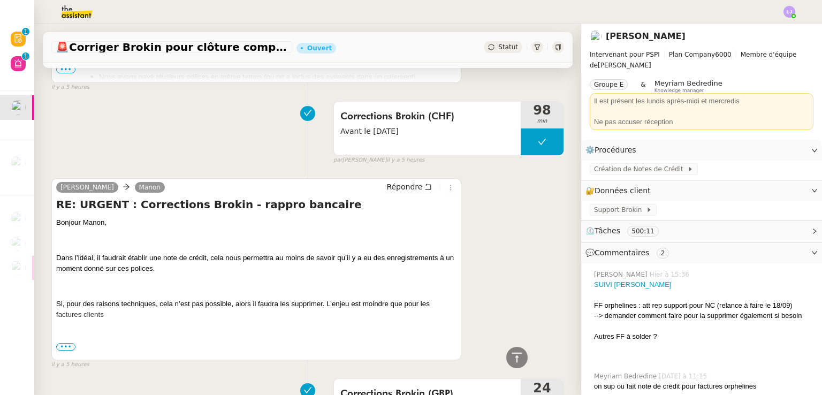
scroll to position [1238, 0]
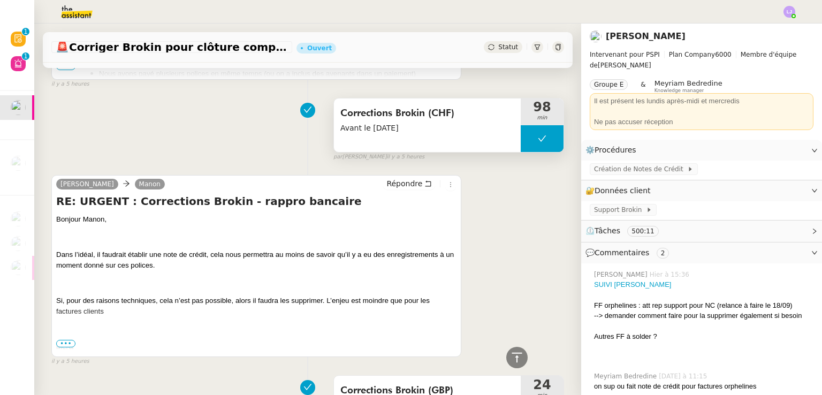
click at [521, 140] on button at bounding box center [541, 138] width 43 height 27
click at [527, 140] on icon at bounding box center [531, 138] width 9 height 9
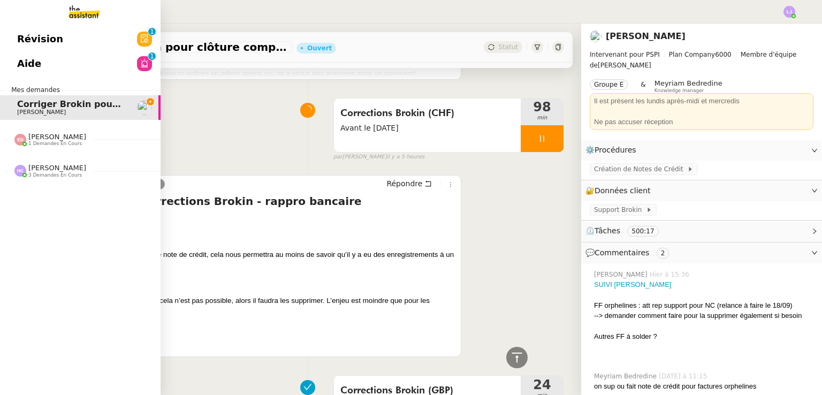
click at [89, 173] on nz-divider "[PERSON_NAME] 3 demandes en cours" at bounding box center [84, 171] width 160 height 14
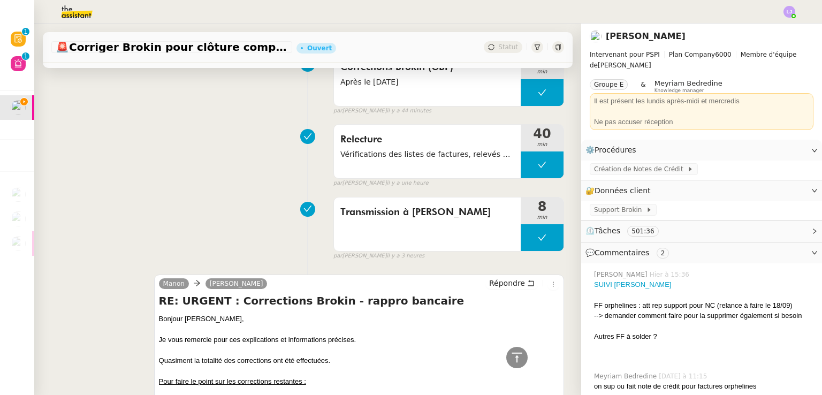
scroll to position [0, 0]
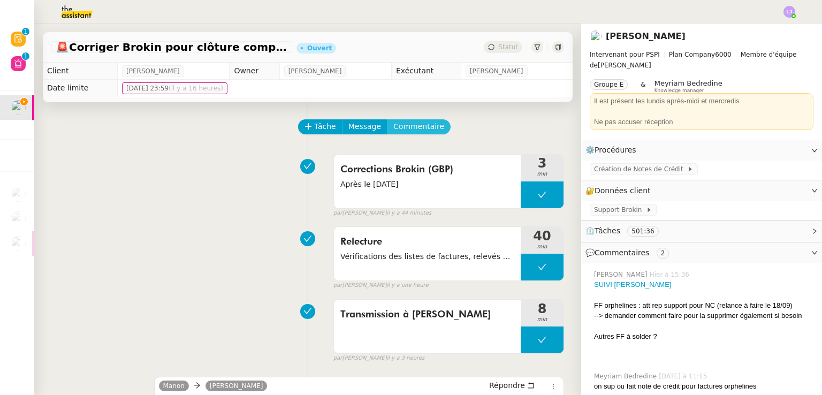
click at [395, 125] on span "Commentaire" at bounding box center [418, 126] width 51 height 12
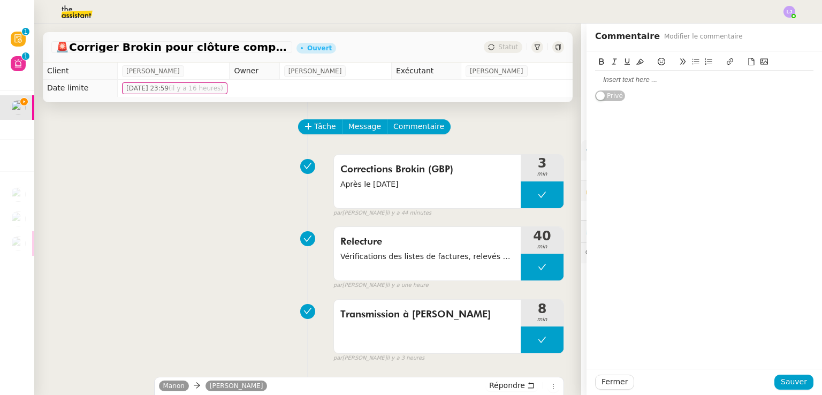
click at [647, 85] on div at bounding box center [704, 80] width 218 height 18
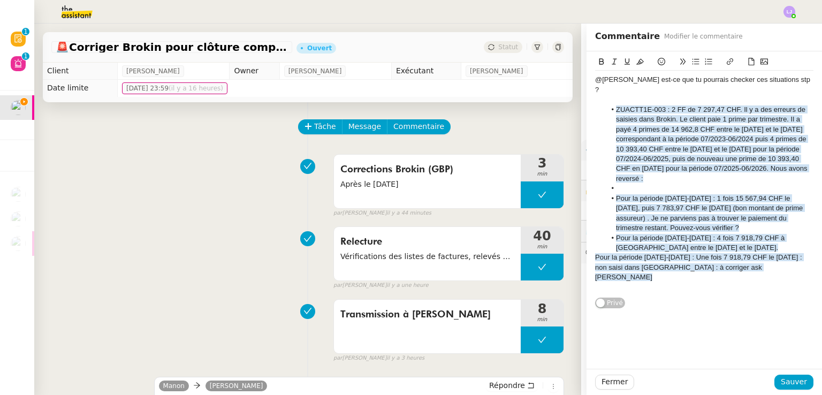
click at [616, 105] on span "ZUACTT1E-003 : 2 FF de 7 297,47 CHF. Il y a des erreurs de saisies dans Brokin.…" at bounding box center [712, 143] width 193 height 77
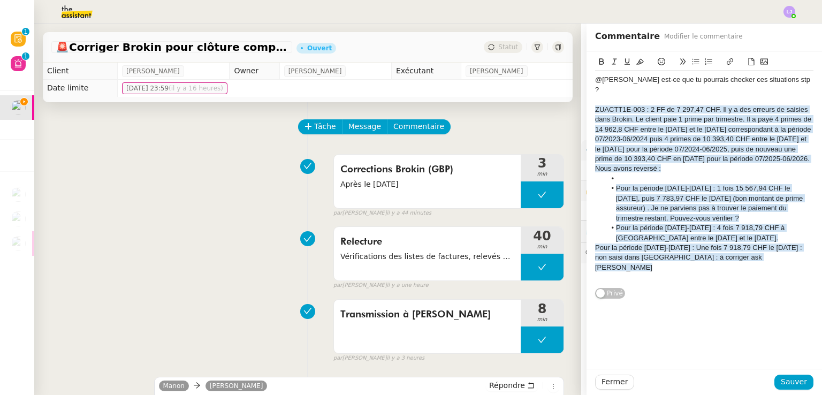
click at [625, 174] on li at bounding box center [709, 179] width 208 height 10
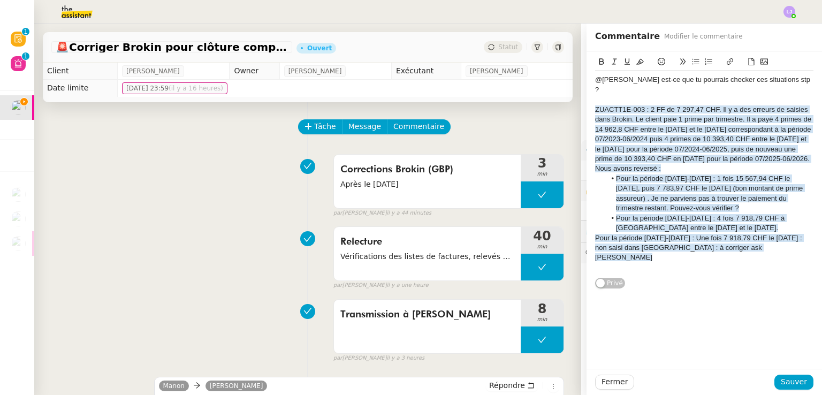
click at [595, 234] on span "Pour la période [DATE]-[DATE] : Une fois 7 918,79 CHF le [DATE] : non saisi dan…" at bounding box center [699, 248] width 209 height 28
click at [625, 131] on span "ZUACTT1E-003 : 2 FF de 7 297,47 CHF. Il y a des erreurs de saisies dans Brokin.…" at bounding box center [704, 138] width 218 height 67
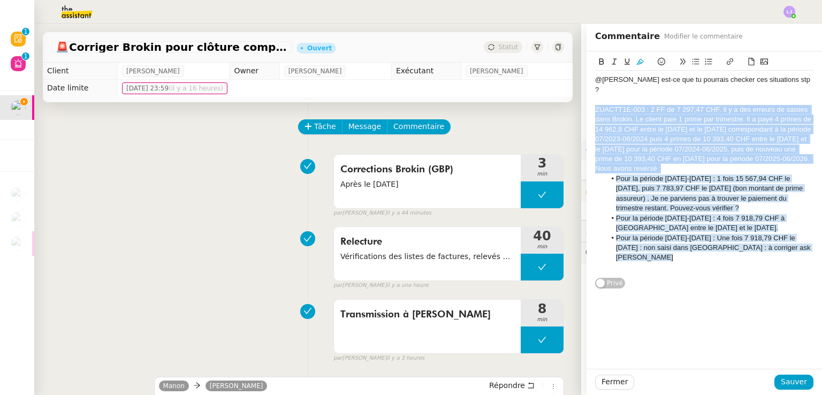
click at [625, 131] on span "ZUACTT1E-003 : 2 FF de 7 297,47 CHF. Il y a des erreurs de saisies dans Brokin.…" at bounding box center [704, 138] width 218 height 67
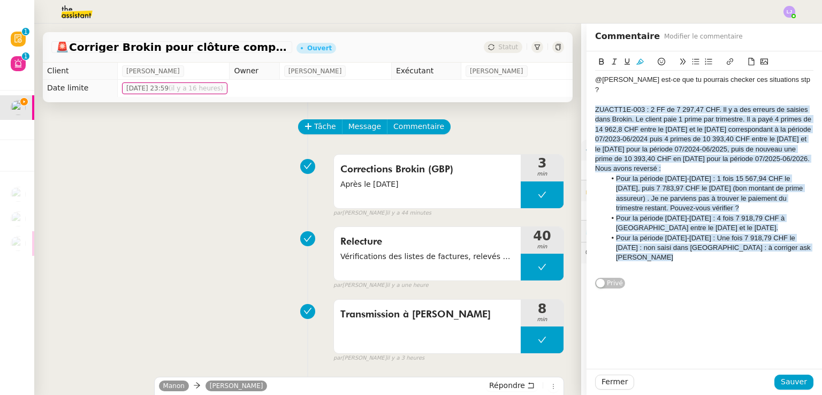
click at [639, 366] on div "@[PERSON_NAME] est-ce que tu pourrais checker ces situations stp ? ZUACTT1E-003…" at bounding box center [703, 209] width 235 height 317
click at [780, 377] on span "Sauver" at bounding box center [793, 381] width 26 height 12
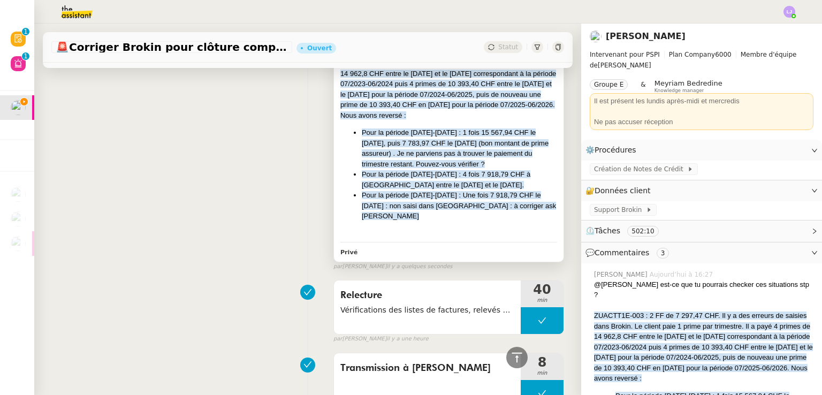
scroll to position [218, 0]
click at [402, 206] on div "@[PERSON_NAME] est-ce que tu pourrais checker ces situations stp ? ZUACTT1E-003…" at bounding box center [448, 127] width 217 height 223
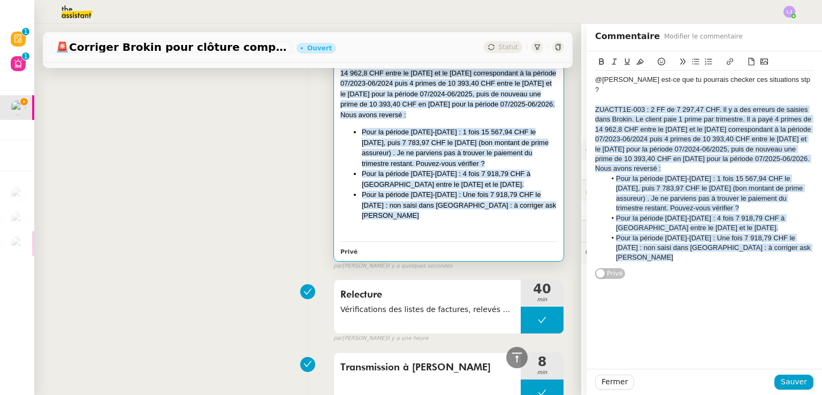
click at [780, 233] on li "Pour la période [DATE]-[DATE] : Une fois 7 918,79 CHF le [DATE] : non saisi dan…" at bounding box center [709, 247] width 208 height 29
click at [783, 233] on li "Pour la période [DATE]-[DATE] : Une fois 7 918,79 CHF le [DATE] : non saisi dan…" at bounding box center [709, 247] width 208 height 29
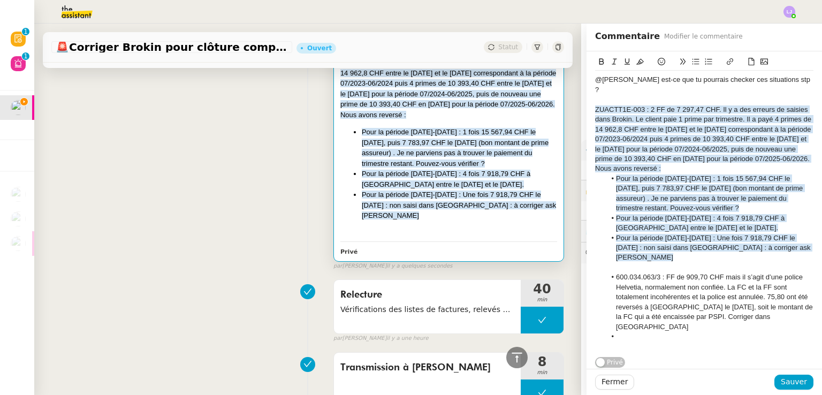
click at [781, 263] on div at bounding box center [704, 268] width 218 height 10
click at [616, 273] on span "600.034.063/3 : FF de 909,70 CHF mais il s’agit d’une police Helvetia, normalem…" at bounding box center [715, 301] width 198 height 57
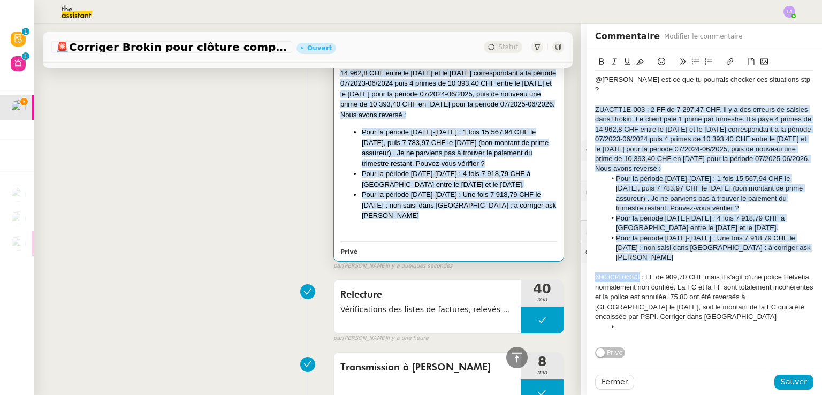
drag, startPoint x: 631, startPoint y: 254, endPoint x: 584, endPoint y: 255, distance: 47.6
click at [586, 255] on div "@[PERSON_NAME] est-ce que tu pourrais checker ces situations stp ? ZUACTT1E-003…" at bounding box center [703, 204] width 235 height 307
drag, startPoint x: 638, startPoint y: 99, endPoint x: 586, endPoint y: 99, distance: 51.9
click at [586, 99] on div "@[PERSON_NAME] est-ce que tu pourrais checker ces situations stp ? ZUACTT1E-003…" at bounding box center [703, 204] width 235 height 307
click at [634, 322] on li at bounding box center [709, 327] width 208 height 10
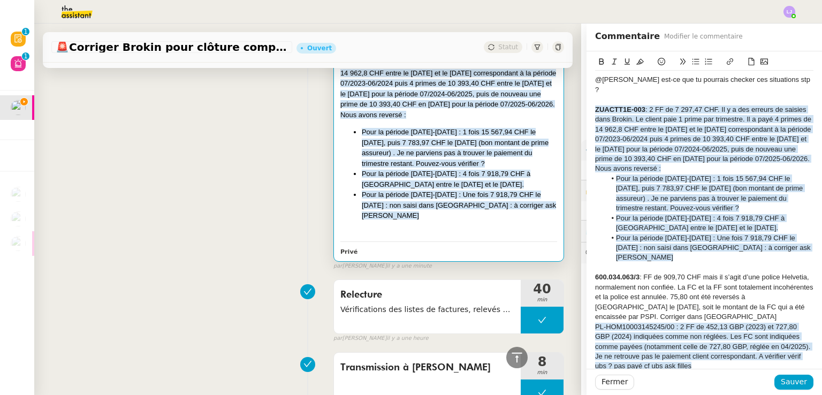
click at [663, 298] on div "600.034.063/3 : FF de 909,70 CHF mais il s’agit d’une police Helvetia, normalem…" at bounding box center [704, 296] width 218 height 49
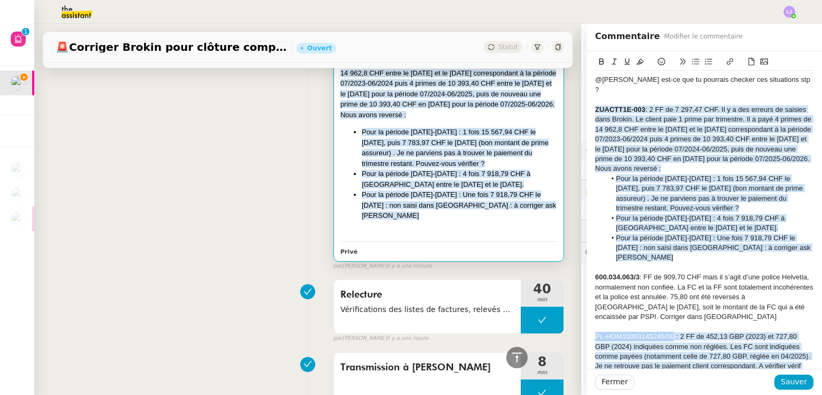
drag, startPoint x: 665, startPoint y: 315, endPoint x: 581, endPoint y: 320, distance: 83.6
click at [586, 320] on div "@[PERSON_NAME] est-ce que tu pourrais checker ces situations stp ? ZUACTT1E-003…" at bounding box center [703, 234] width 235 height 366
click at [704, 294] on div "600.034.063/3 : FF de 909,70 CHF mais il s’agit d’une police Helvetia, normalem…" at bounding box center [704, 296] width 218 height 49
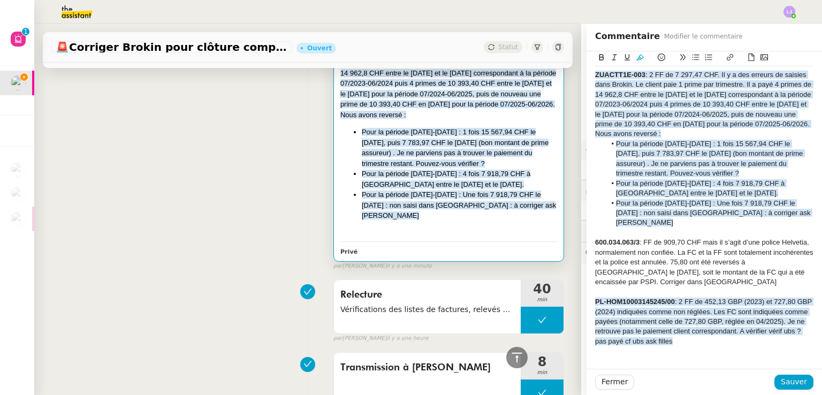
drag, startPoint x: 753, startPoint y: 324, endPoint x: 783, endPoint y: 313, distance: 32.3
click at [783, 313] on div "PL-HOM10003145245/00 : 2 FF de 452,13 GBP (2023) et 727,80 GBP (2024) indiquées…" at bounding box center [704, 321] width 218 height 49
click at [735, 347] on span "--> Je n'ai pas vu de paiement sur ubs mais à revérifier ?" at bounding box center [682, 351] width 175 height 8
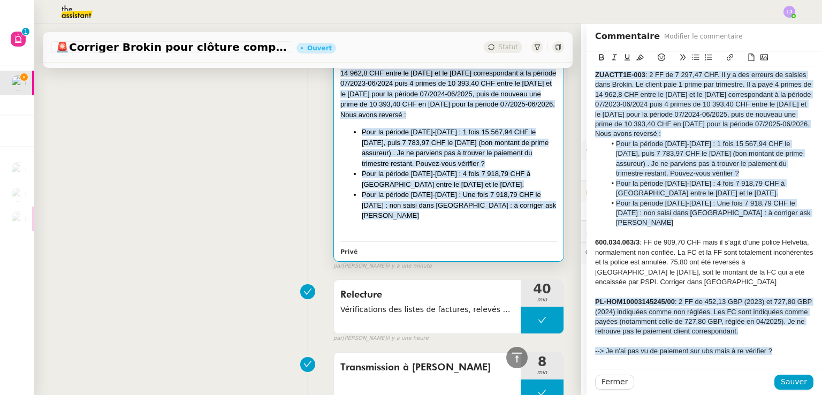
click at [764, 346] on div "--> Je n'ai pas vu de paiement sur ubs mais à re vérifier ?" at bounding box center [704, 351] width 218 height 10
click at [783, 379] on span "Sauver" at bounding box center [793, 381] width 26 height 12
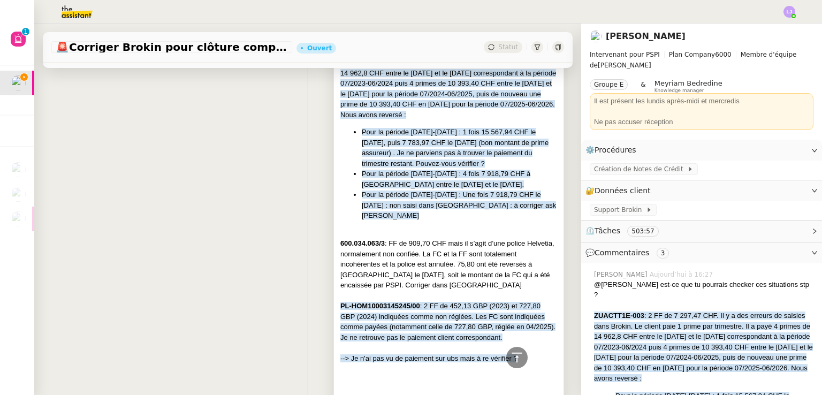
click at [442, 310] on span ": 2 FF de 452,13 GBP (2023) et 727,80 GBP (2024) indiquées comme non réglées. L…" at bounding box center [447, 322] width 215 height 40
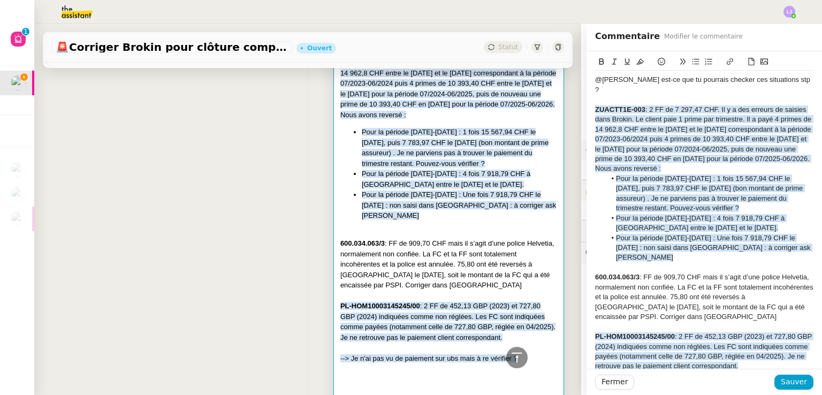
scroll to position [55, 0]
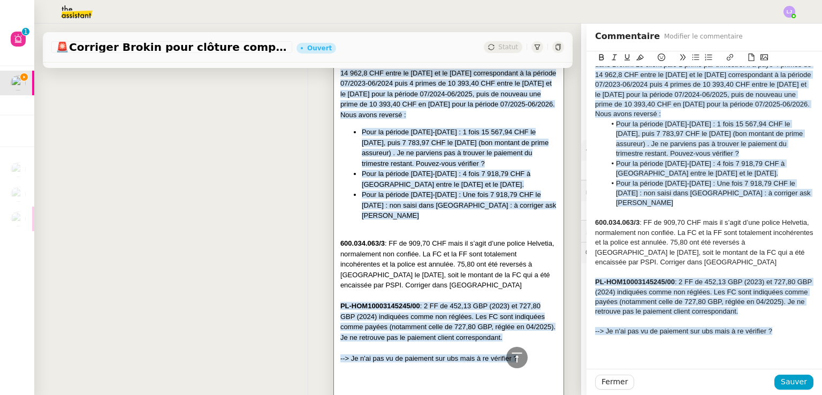
click at [772, 336] on div at bounding box center [704, 341] width 218 height 10
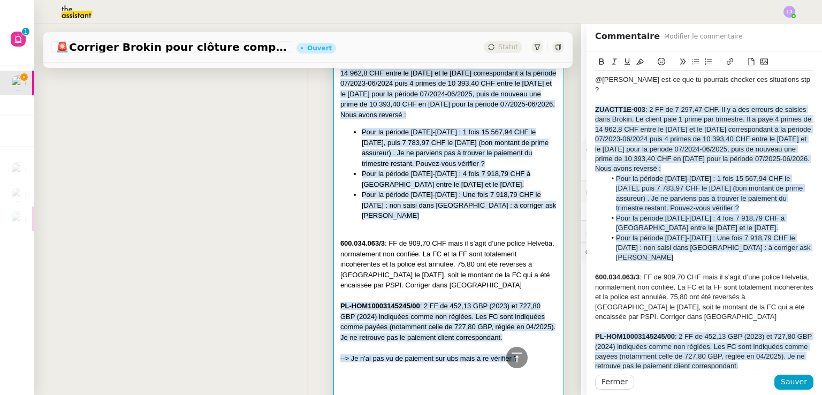
scroll to position [85, 0]
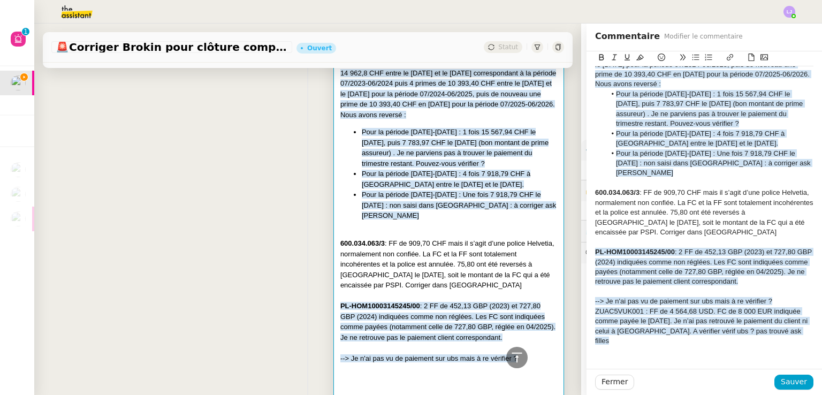
click at [771, 296] on div "--> Je n'ai pas vu de paiement sur ubs mais à re vérifier ?" at bounding box center [704, 301] width 218 height 10
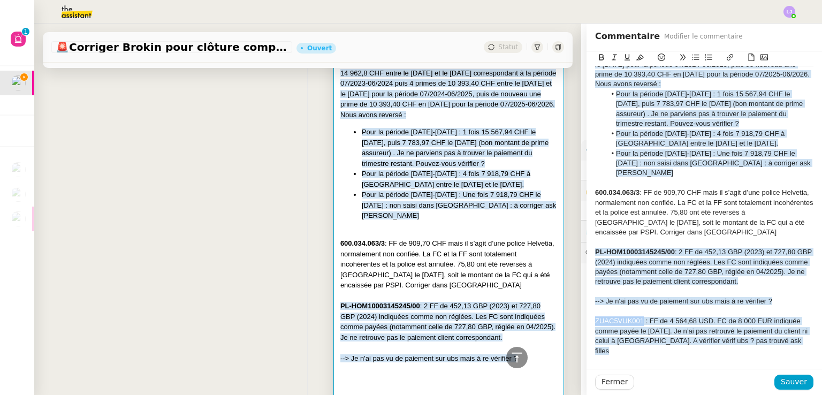
drag, startPoint x: 634, startPoint y: 301, endPoint x: 586, endPoint y: 296, distance: 47.8
click at [586, 296] on div "@[PERSON_NAME] est-ce que tu pourrais checker ces situations stp ? ZUACTT1E-003…" at bounding box center [703, 184] width 235 height 435
click at [751, 297] on span "--> Je n'ai pas vu de paiement sur ubs mais à re vérifier ?" at bounding box center [683, 301] width 177 height 8
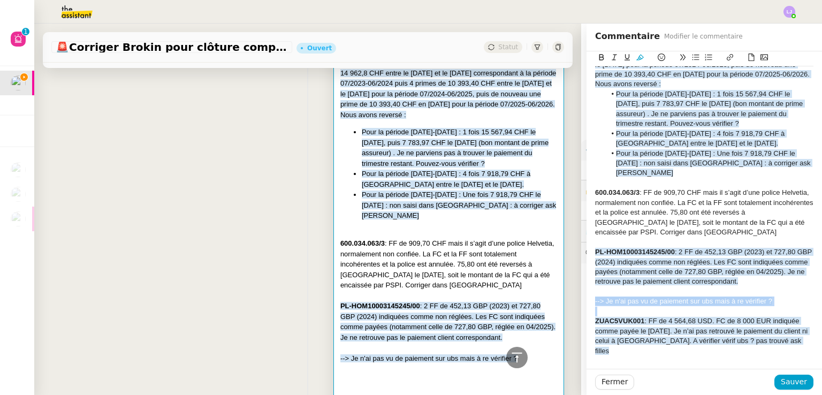
copy span "--> Je n'ai pas vu de paiement sur ubs mais à re vérifier ?"
drag, startPoint x: 789, startPoint y: 322, endPoint x: 658, endPoint y: 322, distance: 131.0
click at [658, 322] on div "ZUAC5VUK001 : FF de 4 564,68 USD. FC de 8 000 EUR indiquée comme payée le [DATE…" at bounding box center [704, 336] width 218 height 40
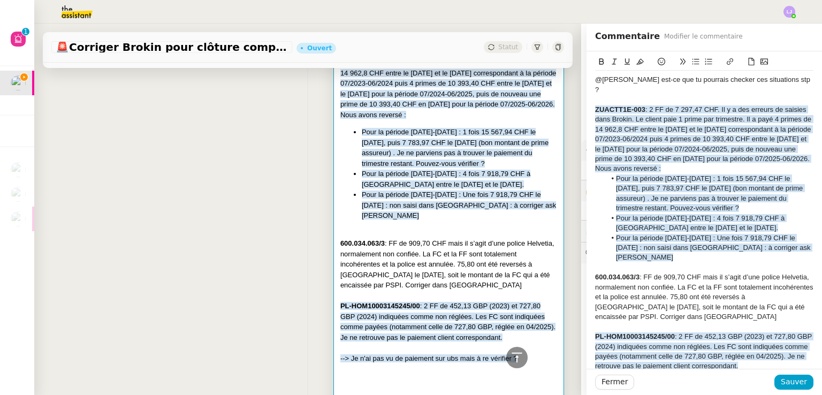
scroll to position [124, 0]
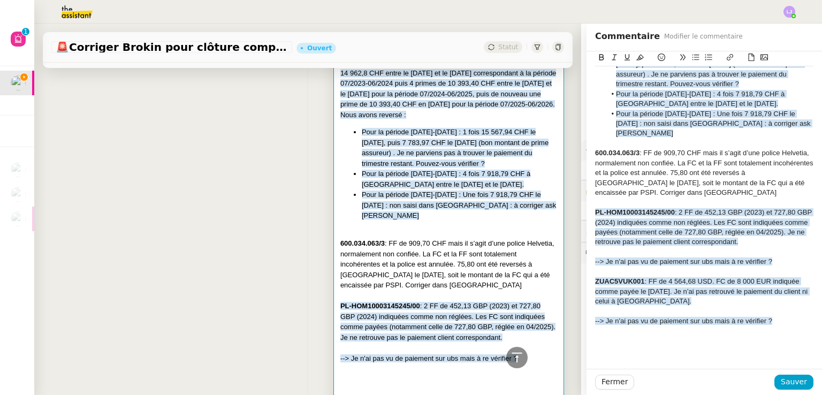
click at [601, 317] on span "--> Je n'ai pas vu de paiement sur ubs mais à re vérifier ?" at bounding box center [683, 321] width 177 height 8
click at [780, 379] on span "Sauver" at bounding box center [793, 381] width 26 height 12
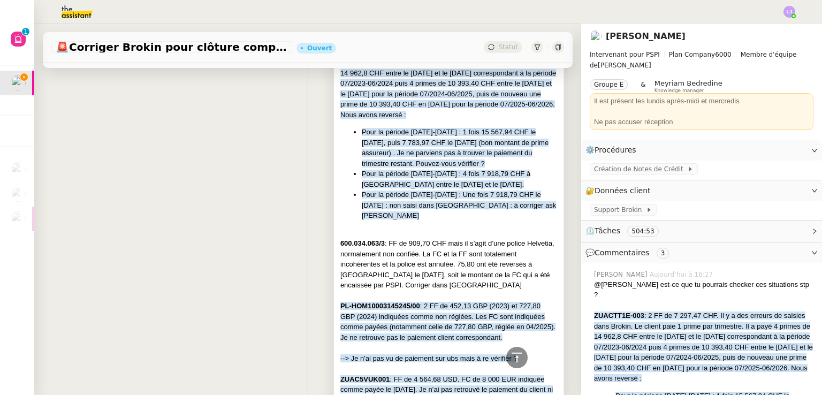
click at [486, 228] on div at bounding box center [448, 233] width 217 height 11
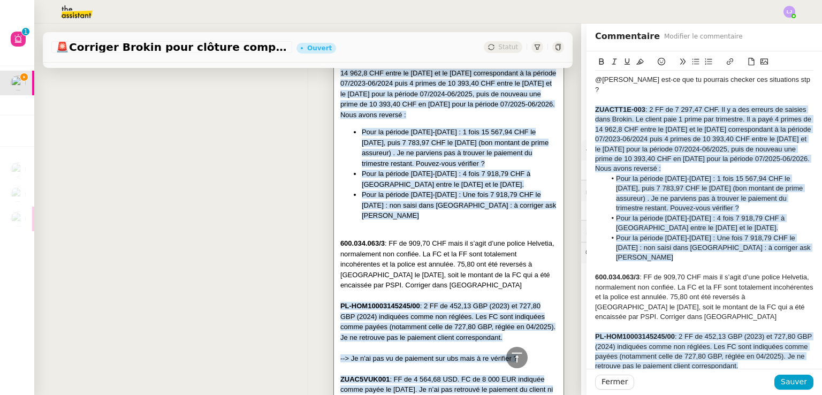
click at [704, 143] on div "ZUACTT1E-003 : 2 FF de 7 297,47 CHF. Il y a des erreurs de saisies dans Brokin.…" at bounding box center [704, 139] width 218 height 69
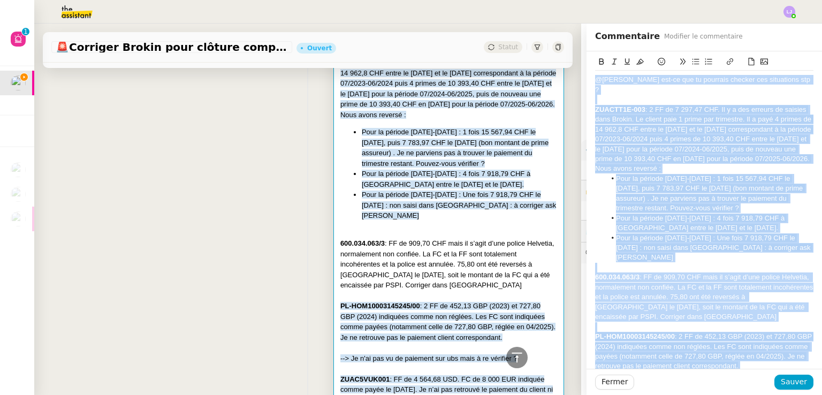
click at [636, 60] on icon at bounding box center [639, 61] width 7 height 7
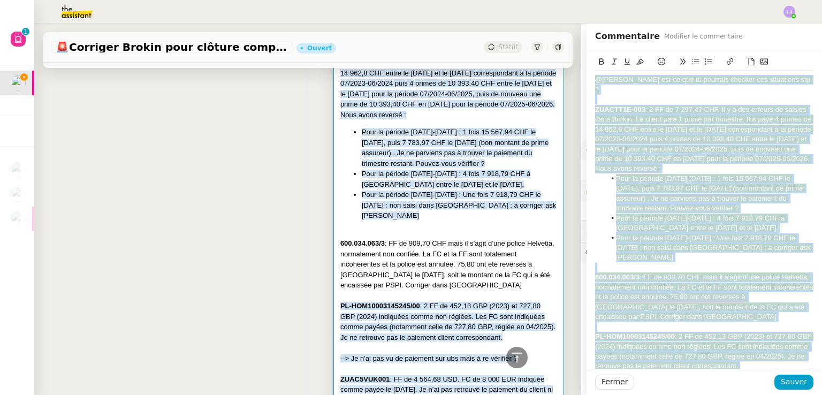
click at [636, 60] on icon at bounding box center [639, 61] width 7 height 7
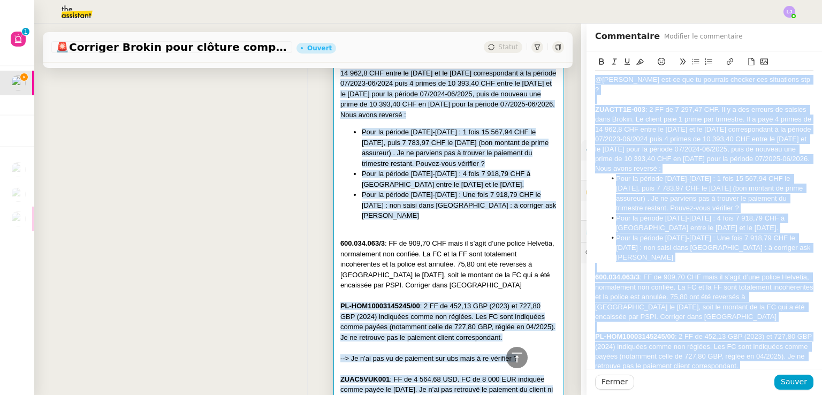
click at [718, 122] on div "ZUACTT1E-003 : 2 FF de 7 297,47 CHF. Il y a des erreurs de saisies dans Brokin.…" at bounding box center [704, 139] width 218 height 69
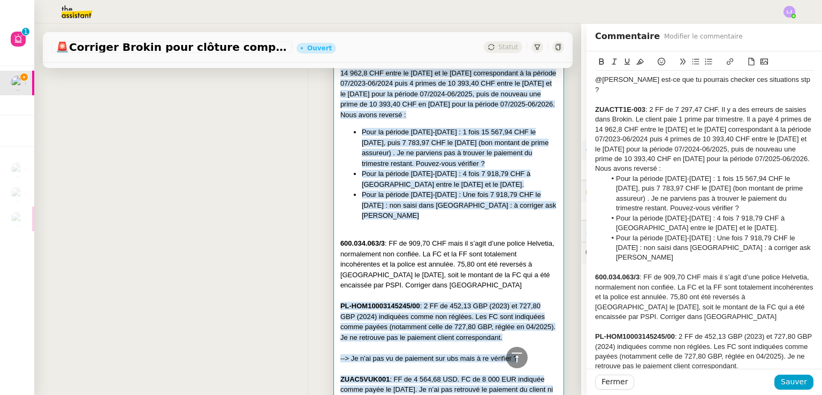
click at [774, 80] on div "@[PERSON_NAME] est-ce que tu pourrais checker ces situations stp ?" at bounding box center [704, 85] width 218 height 20
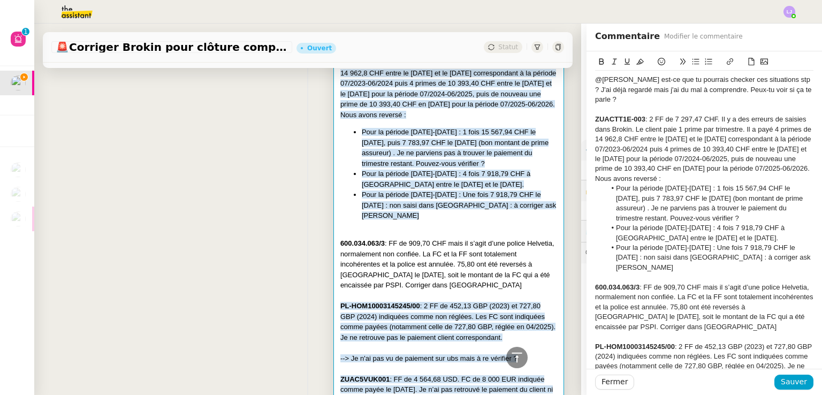
click at [694, 89] on div "@[PERSON_NAME] est-ce que tu pourrais checker ces situations stp ? J'ai déjà re…" at bounding box center [704, 89] width 218 height 29
drag, startPoint x: 785, startPoint y: 86, endPoint x: 738, endPoint y: 92, distance: 47.4
click at [738, 92] on div "@[PERSON_NAME] est-ce que tu pourrais checker ces situations stp ? J'ai déjà re…" at bounding box center [704, 89] width 218 height 29
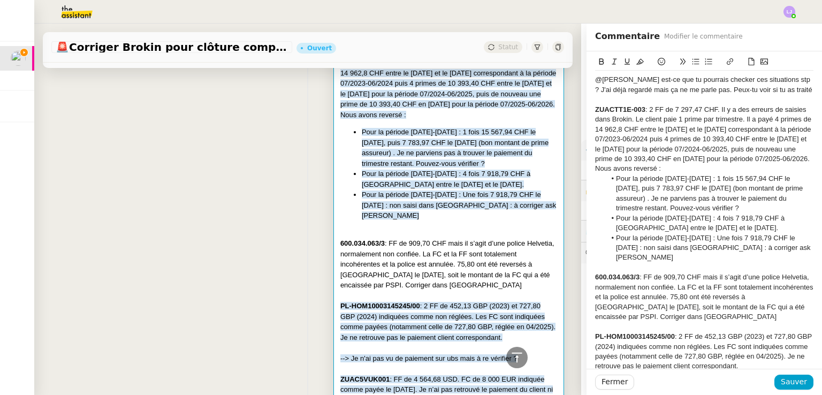
click at [688, 89] on div "@[PERSON_NAME] est-ce que tu pourrais checker ces situations stp ? J'ai déjà re…" at bounding box center [704, 85] width 218 height 20
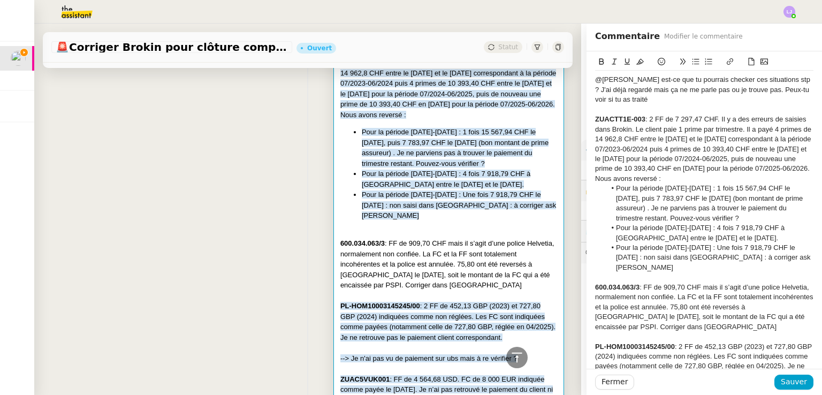
click at [793, 98] on div "@[PERSON_NAME] est-ce que tu pourrais checker ces situations stp ? J'ai déjà re…" at bounding box center [704, 89] width 218 height 29
drag, startPoint x: 781, startPoint y: 98, endPoint x: 743, endPoint y: 89, distance: 39.0
click at [743, 89] on div "@[PERSON_NAME] est-ce que tu pourrais checker ces situations stp ? J'ai déjà re…" at bounding box center [704, 89] width 218 height 29
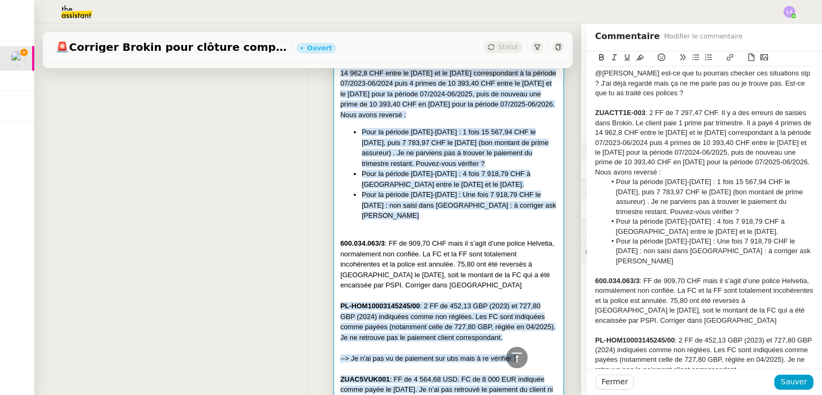
scroll to position [7, 0]
drag, startPoint x: 779, startPoint y: 245, endPoint x: 750, endPoint y: 249, distance: 29.1
click at [750, 249] on li "Pour la période [DATE]-[DATE] : Une fois 7 918,79 CHF le [DATE] : non saisi dan…" at bounding box center [709, 249] width 208 height 29
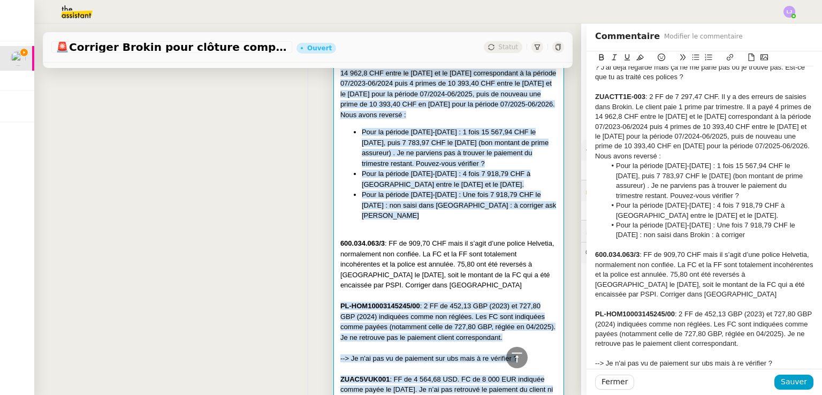
scroll to position [0, 0]
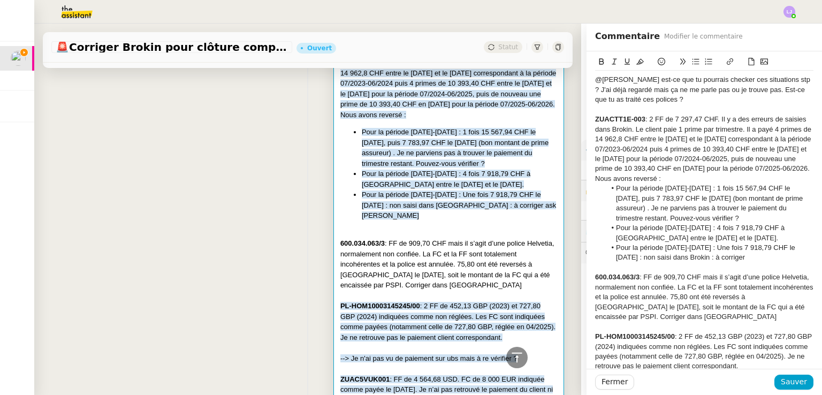
click at [640, 99] on div "@[PERSON_NAME] est-ce que tu pourrais checker ces situations stp ? J'ai déjà re…" at bounding box center [704, 89] width 218 height 29
click at [787, 377] on span "Sauver" at bounding box center [793, 381] width 26 height 12
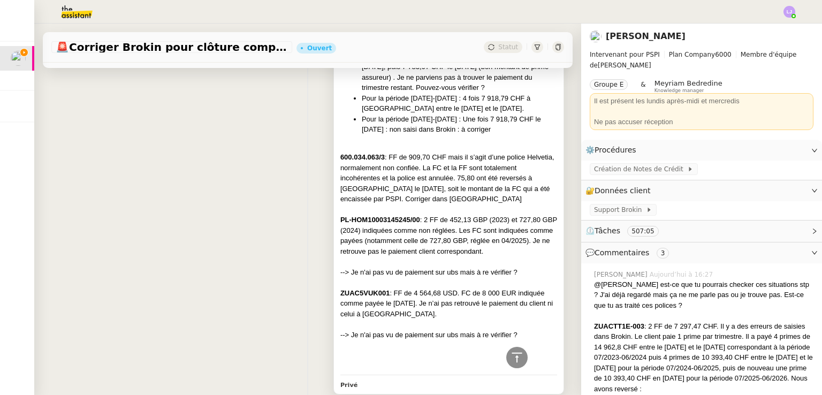
scroll to position [304, 0]
click at [488, 155] on div "600.034.063/3 : FF de 909,70 CHF mais il s’agit d’une police Helvetia, normalem…" at bounding box center [448, 178] width 217 height 52
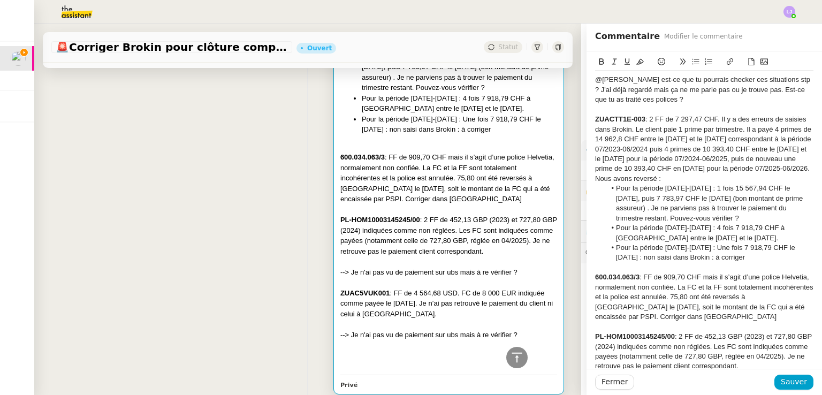
click at [705, 91] on div "@[PERSON_NAME] est-ce que tu pourrais checker ces situations stp ? J'ai déjà re…" at bounding box center [704, 89] width 218 height 29
click at [732, 101] on div "@[PERSON_NAME] est-ce que tu pourrais checker ces situations stp ? J'ai déjà re…" at bounding box center [704, 89] width 218 height 29
click at [747, 91] on div "@[PERSON_NAME] est-ce que tu pourrais checker ces situations stp ? J'ai déjà re…" at bounding box center [704, 89] width 218 height 29
click at [757, 102] on div "@[PERSON_NAME] est-ce que tu pourrais checker ces situations stp ? J'ai déjà re…" at bounding box center [704, 89] width 218 height 29
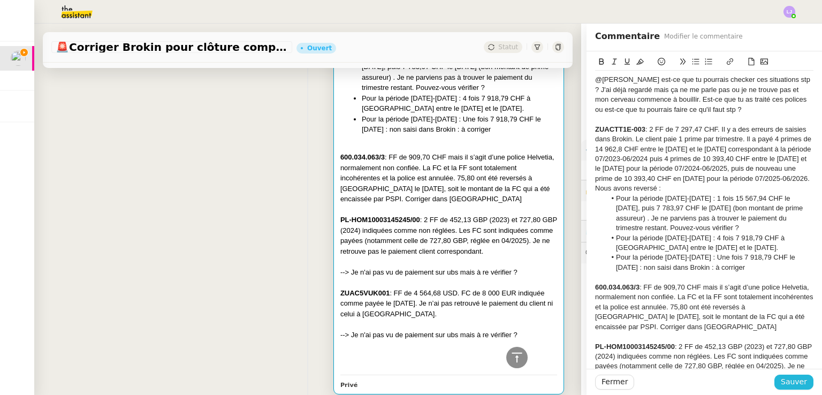
click at [801, 381] on button "Sauver" at bounding box center [793, 381] width 39 height 15
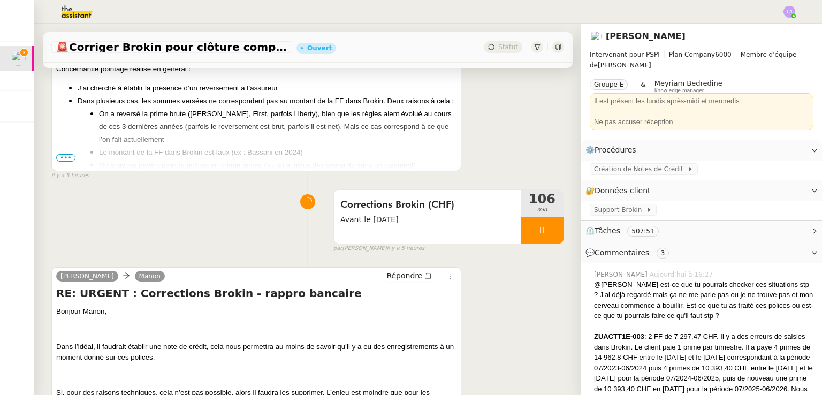
scroll to position [1632, 0]
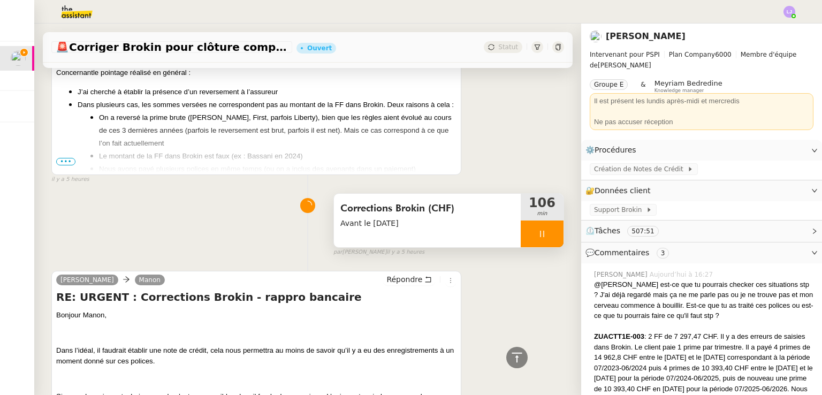
click at [542, 234] on div at bounding box center [541, 233] width 43 height 27
click at [548, 234] on icon at bounding box center [552, 233] width 9 height 9
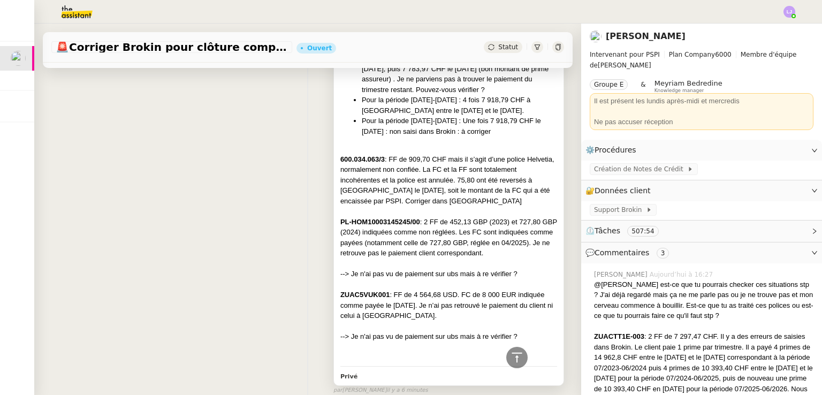
scroll to position [0, 0]
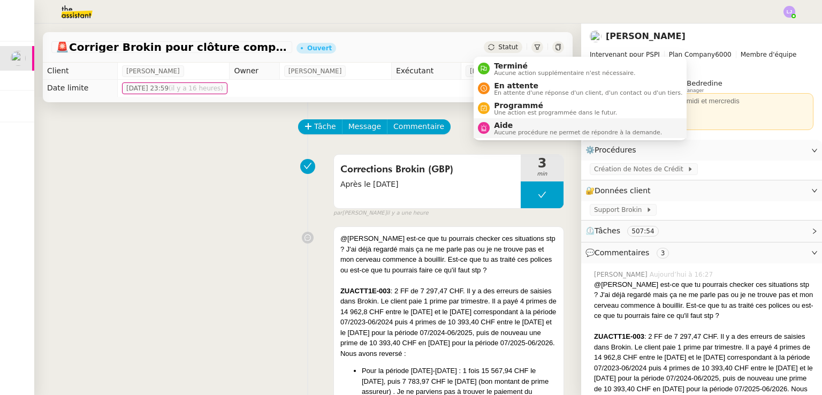
click at [525, 129] on span "Aucune procédure ne permet de répondre à la demande." at bounding box center [578, 132] width 168 height 6
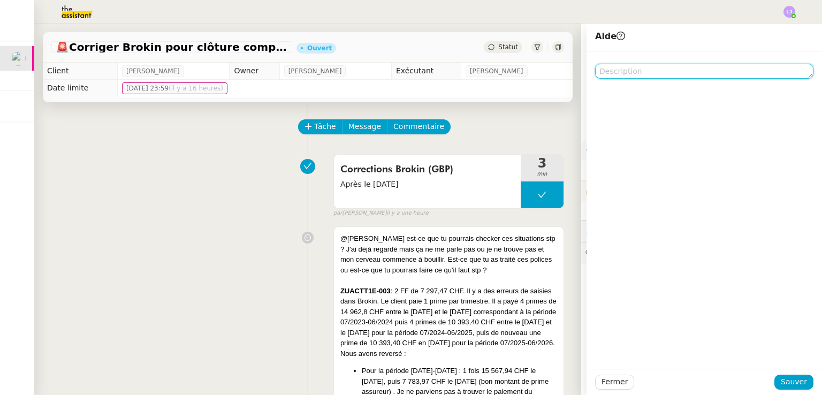
click at [640, 64] on textarea at bounding box center [704, 71] width 218 height 15
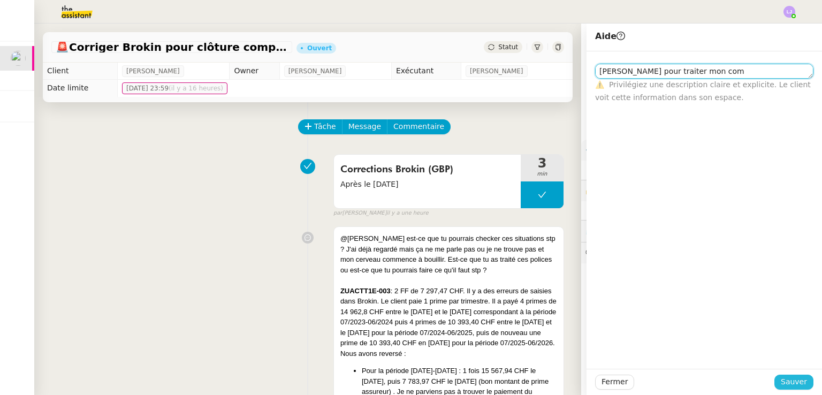
type textarea "[PERSON_NAME] pour traiter mon com"
click at [781, 375] on span "Sauver" at bounding box center [793, 381] width 26 height 12
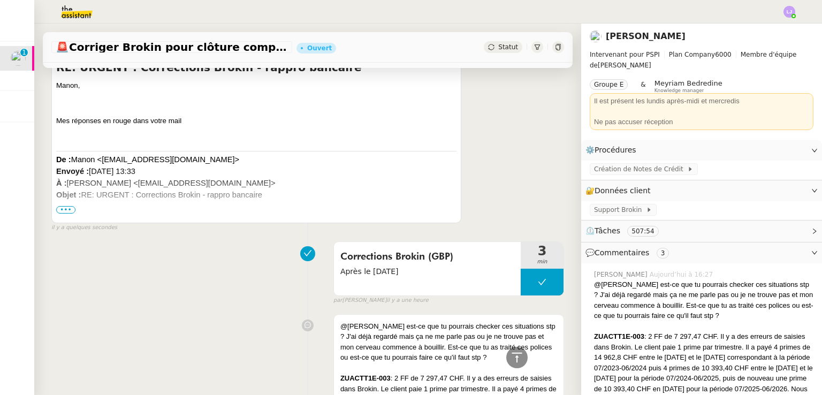
scroll to position [194, 0]
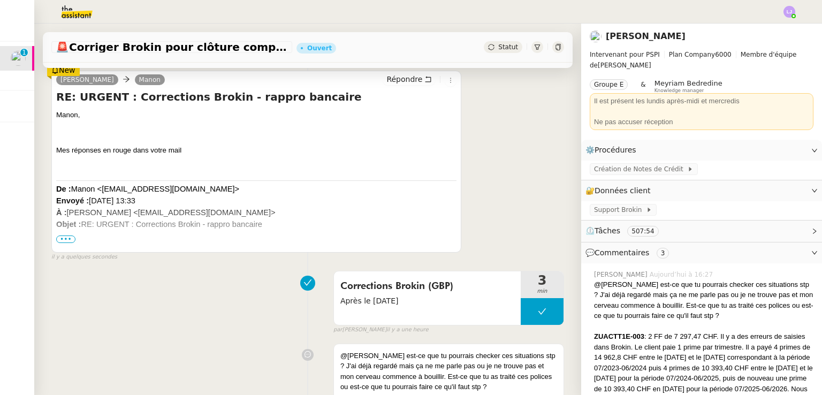
click at [71, 239] on span "•••" at bounding box center [65, 238] width 19 height 7
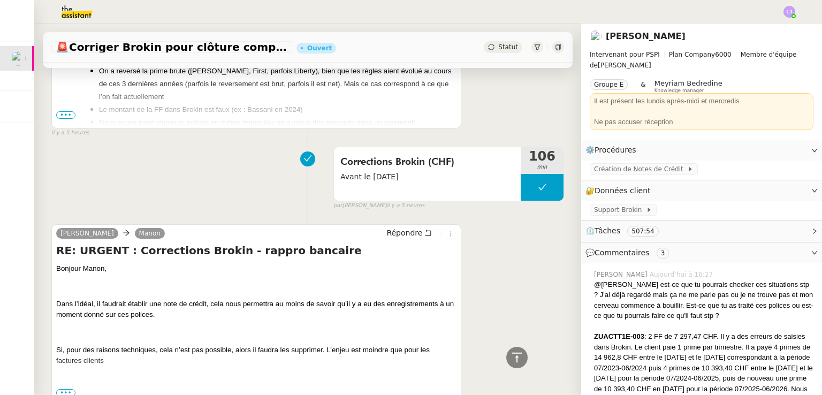
scroll to position [7198, 0]
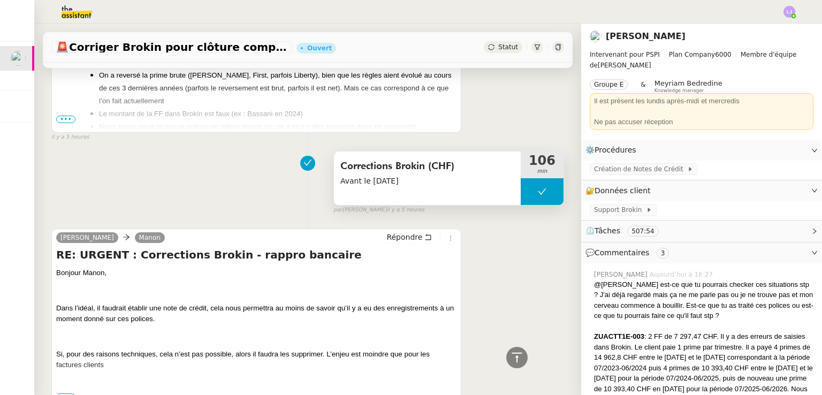
click at [520, 205] on button at bounding box center [541, 191] width 43 height 27
click at [520, 205] on div at bounding box center [530, 191] width 21 height 27
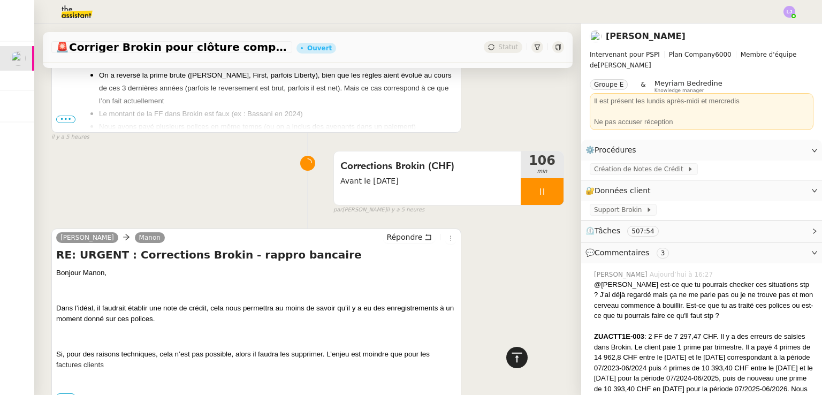
click at [515, 359] on div at bounding box center [516, 357] width 21 height 21
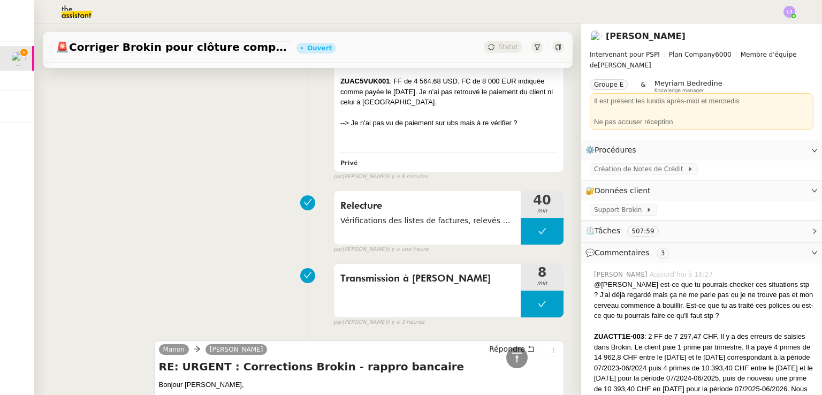
scroll to position [5898, 0]
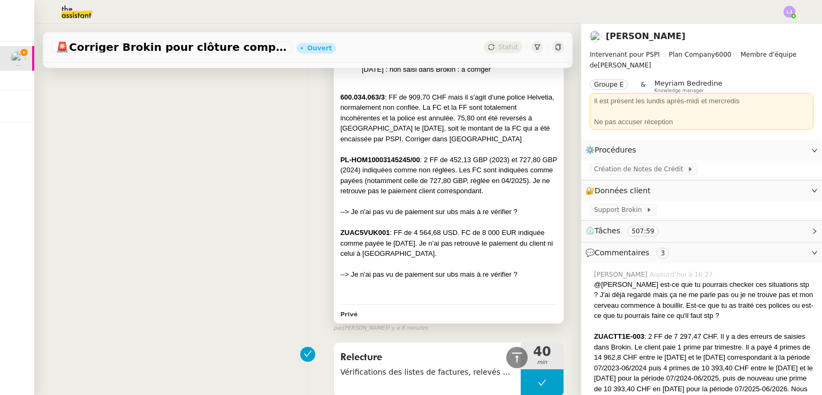
click at [449, 155] on div at bounding box center [448, 149] width 217 height 11
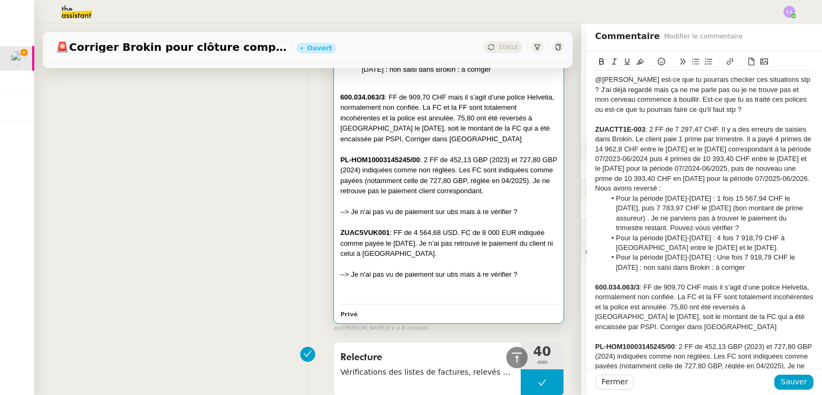
click at [725, 111] on div "@[PERSON_NAME] est-ce que tu pourrais checker ces situations stp ? J'ai déjà re…" at bounding box center [704, 95] width 218 height 40
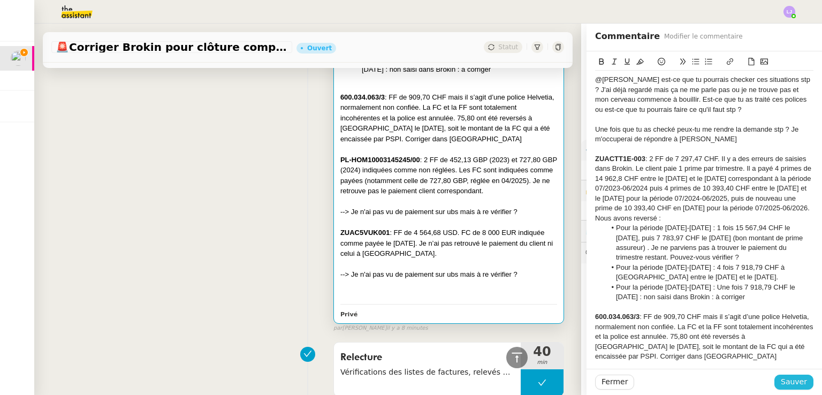
click at [793, 379] on span "Sauver" at bounding box center [793, 381] width 26 height 12
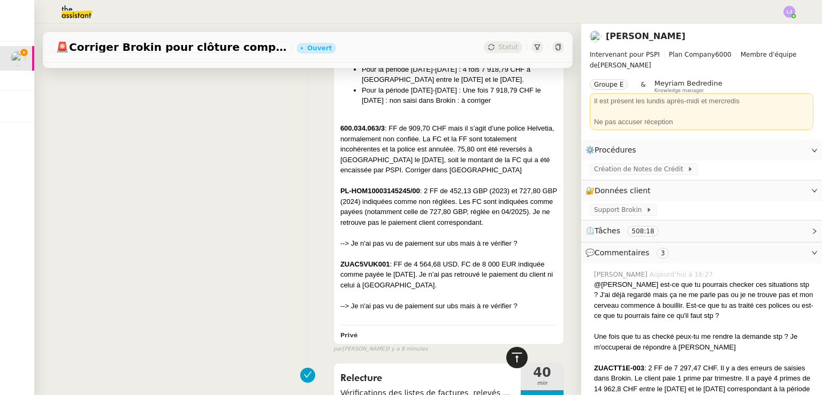
click at [511, 354] on icon at bounding box center [516, 357] width 10 height 10
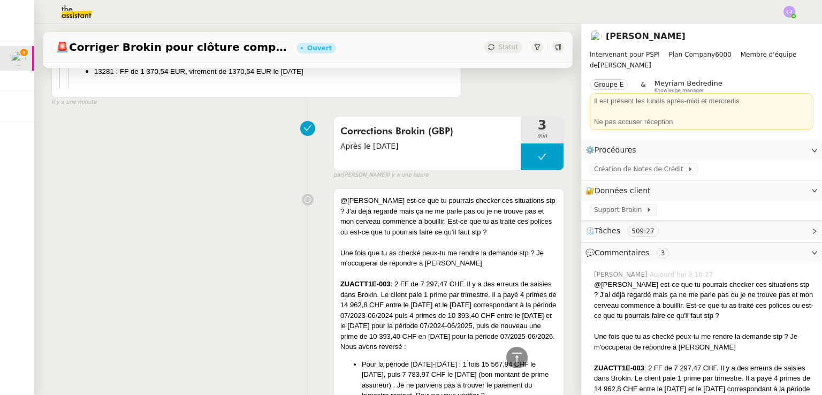
scroll to position [5588, 0]
click at [446, 279] on div at bounding box center [448, 273] width 217 height 11
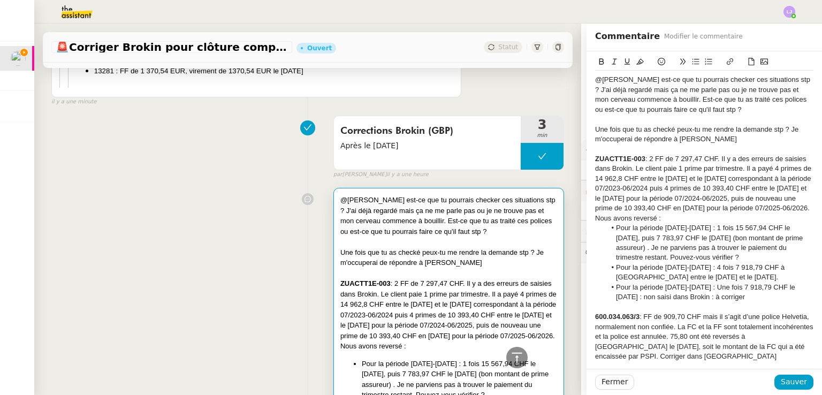
click at [680, 109] on div "@[PERSON_NAME] est-ce que tu pourrais checker ces situations stp ? J'ai déjà re…" at bounding box center [704, 95] width 218 height 40
click at [790, 381] on span "Sauver" at bounding box center [793, 381] width 26 height 12
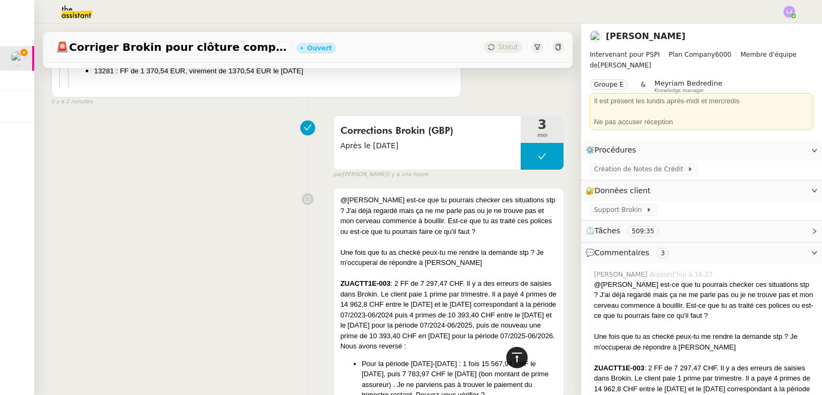
click at [510, 358] on icon at bounding box center [516, 357] width 13 height 13
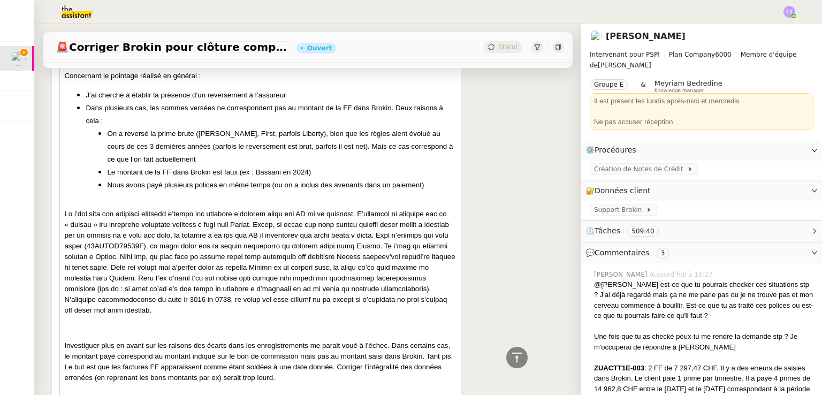
scroll to position [1261, 0]
click at [681, 237] on span "⏲️ Tâches 509:45" at bounding box center [692, 231] width 215 height 12
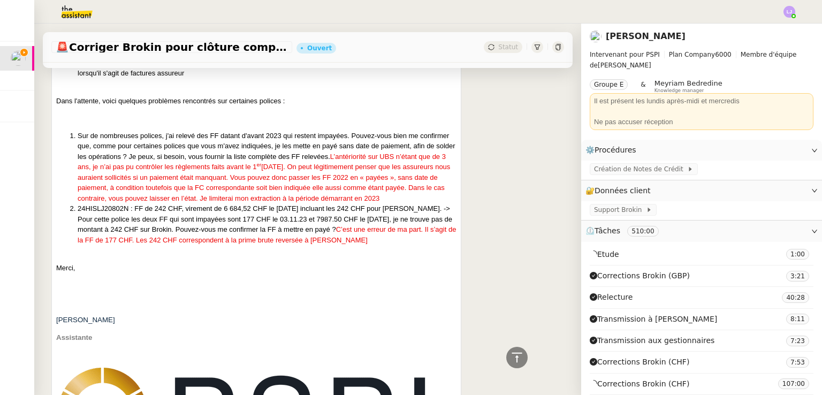
scroll to position [566, 0]
click at [105, 225] on li "24HISLJ20802N : FF de 242 CHF, virement de 6 684,52 CHF le [DATE] incluant les …" at bounding box center [267, 225] width 379 height 42
copy li "24HISLJ20802N"
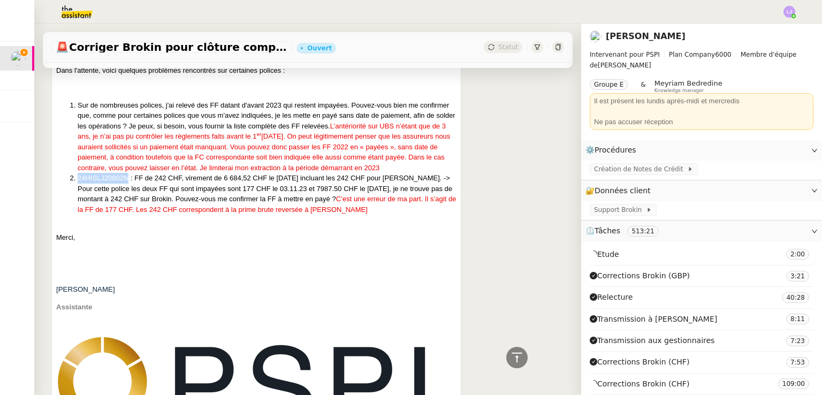
scroll to position [597, 0]
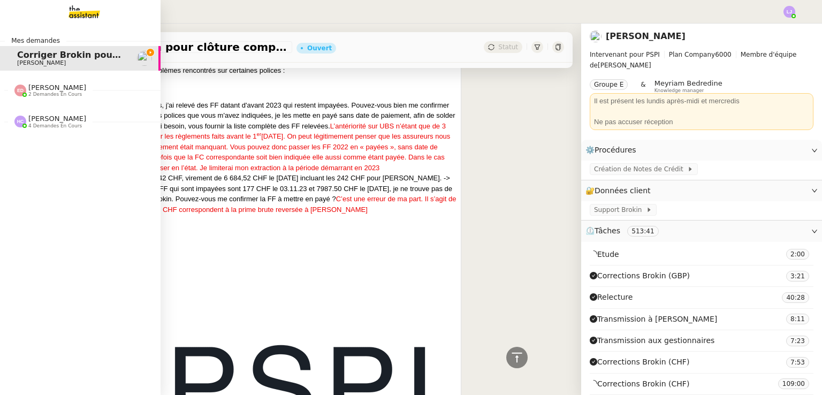
click at [79, 20] on img at bounding box center [75, 12] width 83 height 24
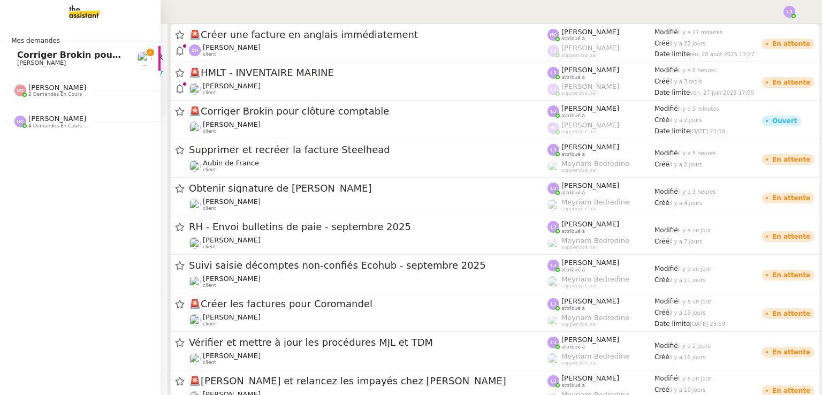
click at [106, 60] on span "[PERSON_NAME]" at bounding box center [71, 63] width 108 height 6
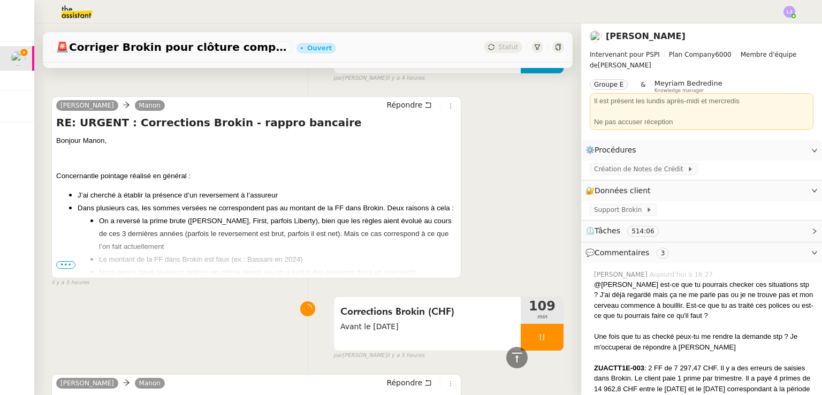
scroll to position [1874, 0]
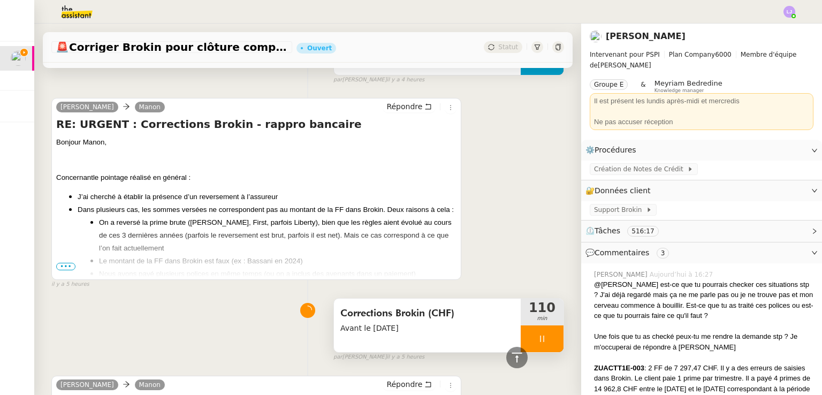
click at [540, 344] on div at bounding box center [541, 338] width 43 height 27
click at [542, 344] on button at bounding box center [552, 338] width 21 height 27
click at [513, 357] on icon at bounding box center [516, 357] width 13 height 13
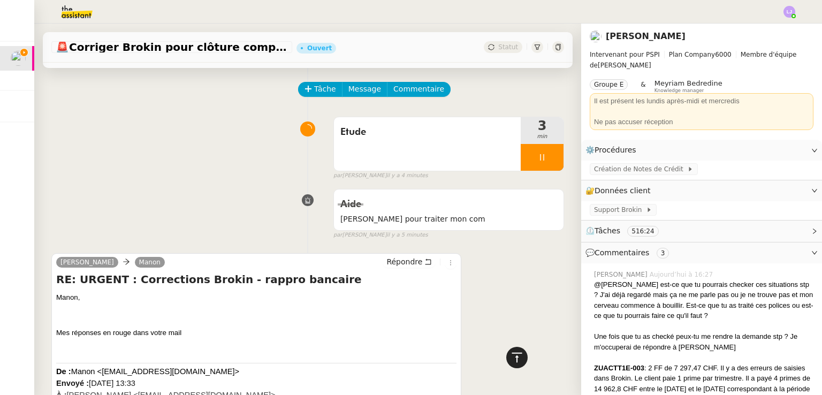
scroll to position [0, 0]
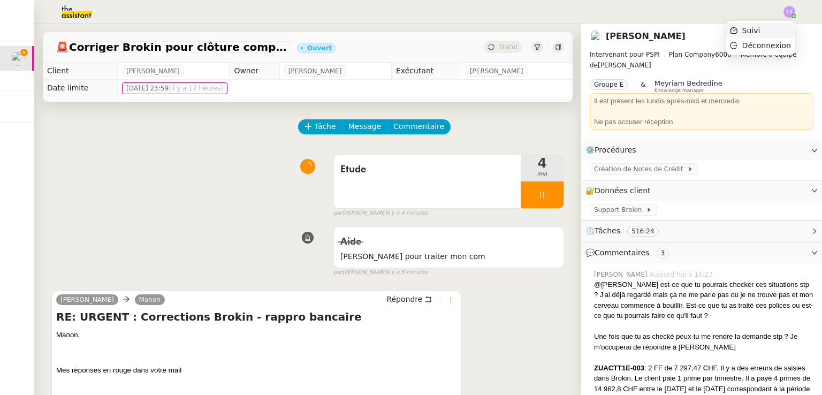
click at [777, 26] on li "Suivi" at bounding box center [760, 30] width 70 height 15
